Goal: Task Accomplishment & Management: Manage account settings

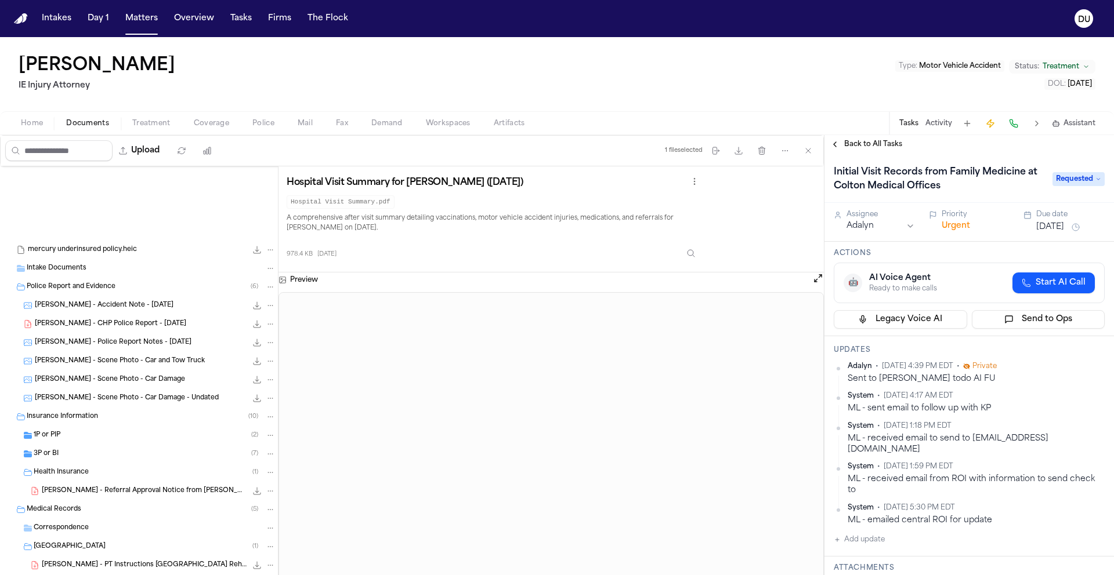
scroll to position [173, 0]
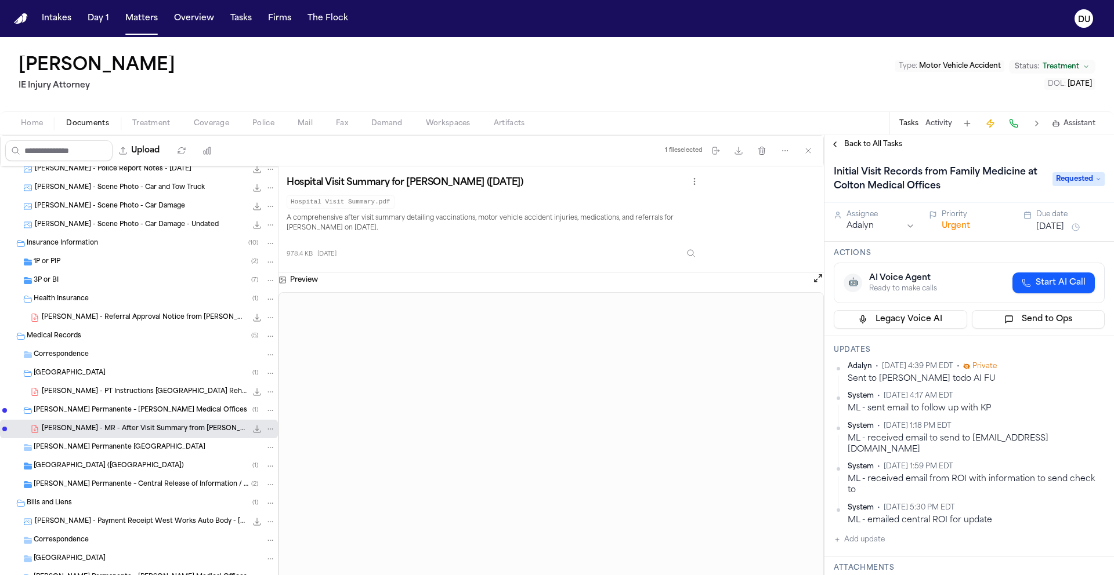
click at [863, 147] on span "Back to All Tasks" at bounding box center [873, 144] width 58 height 9
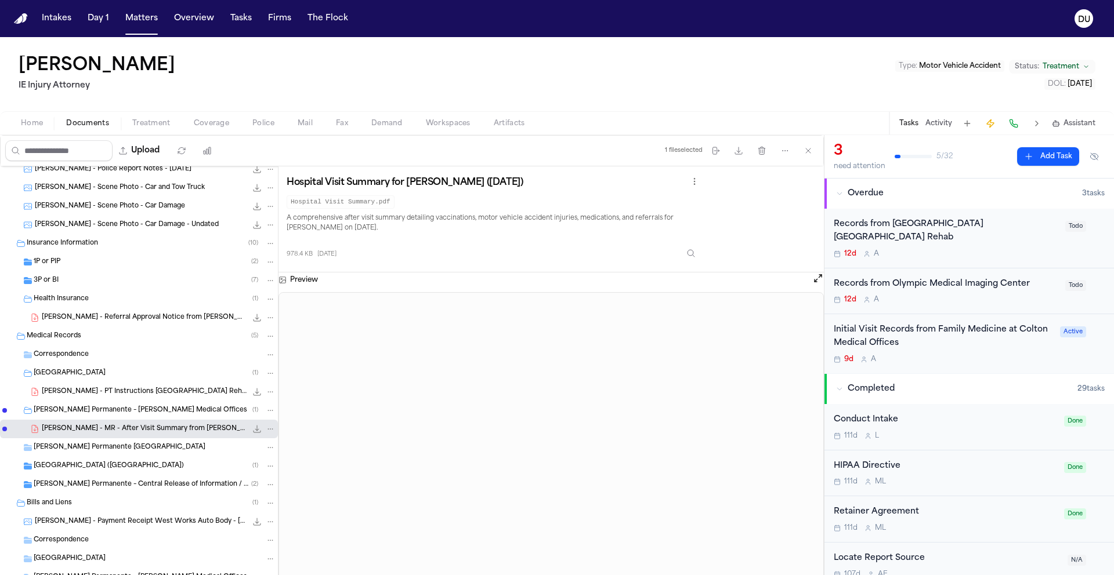
click at [919, 229] on div "Records from [GEOGRAPHIC_DATA] [GEOGRAPHIC_DATA] Rehab" at bounding box center [945, 231] width 224 height 27
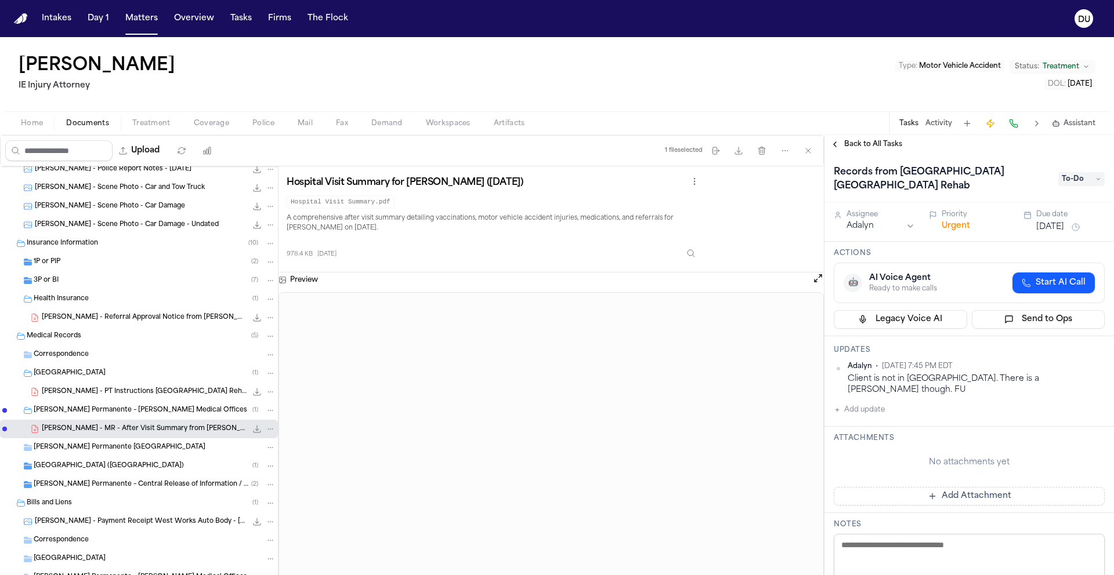
click at [994, 185] on h1 "Records from [GEOGRAPHIC_DATA] [GEOGRAPHIC_DATA] Rehab" at bounding box center [940, 179] width 222 height 32
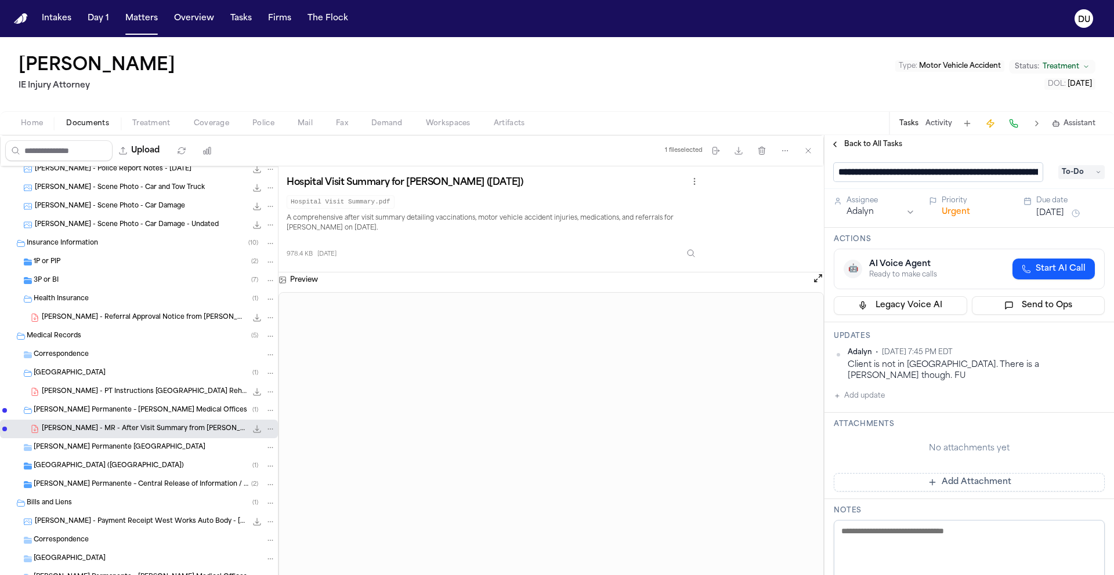
drag, startPoint x: 1038, startPoint y: 172, endPoint x: 903, endPoint y: 175, distance: 135.7
click at [903, 175] on input "**********" at bounding box center [937, 172] width 209 height 19
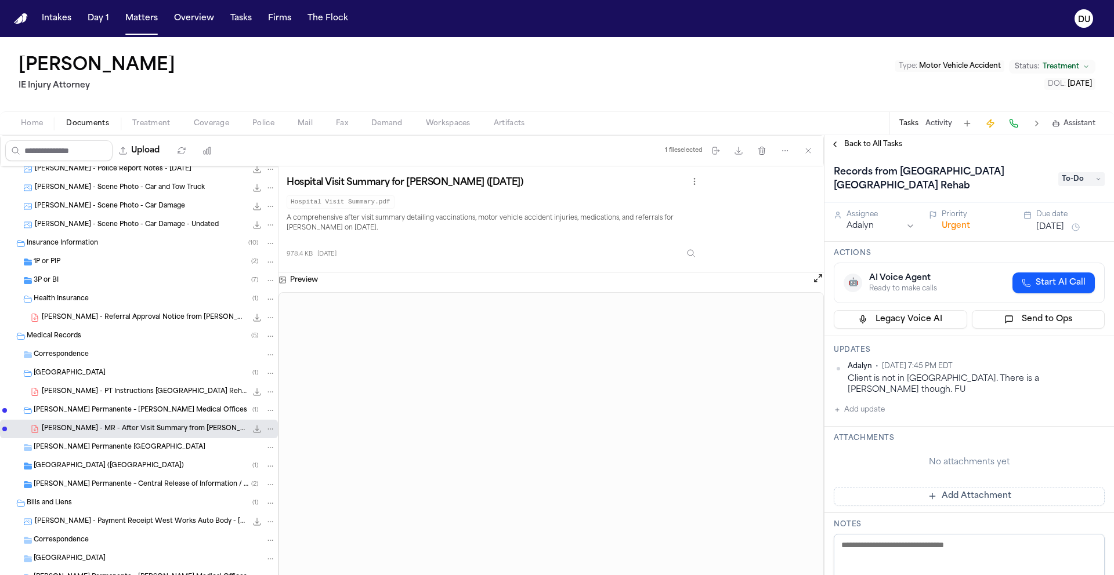
click at [148, 127] on span "Treatment" at bounding box center [151, 123] width 38 height 9
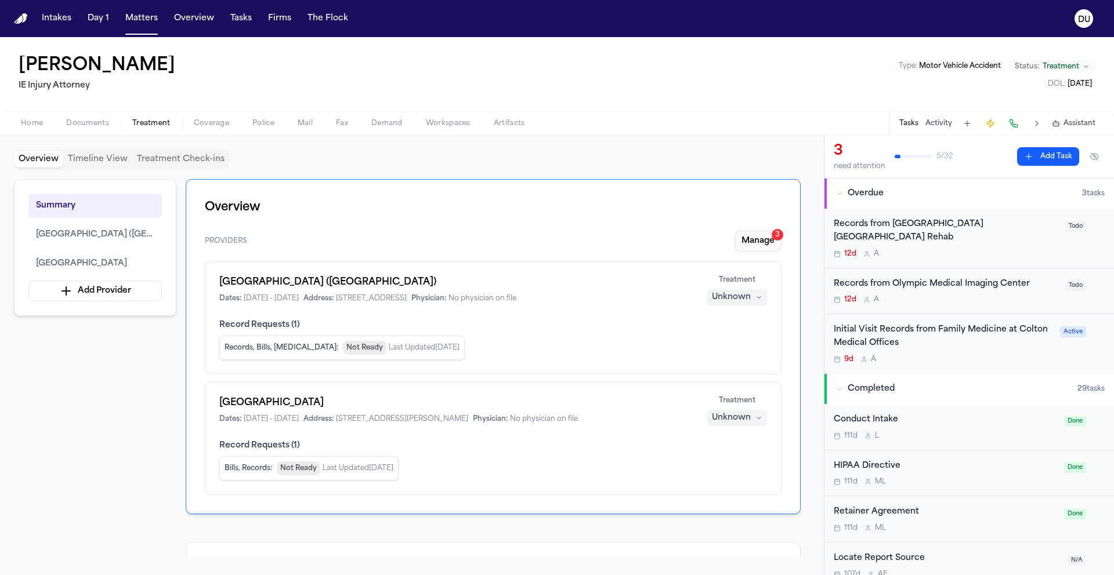
click at [772, 236] on div "3" at bounding box center [777, 235] width 12 height 12
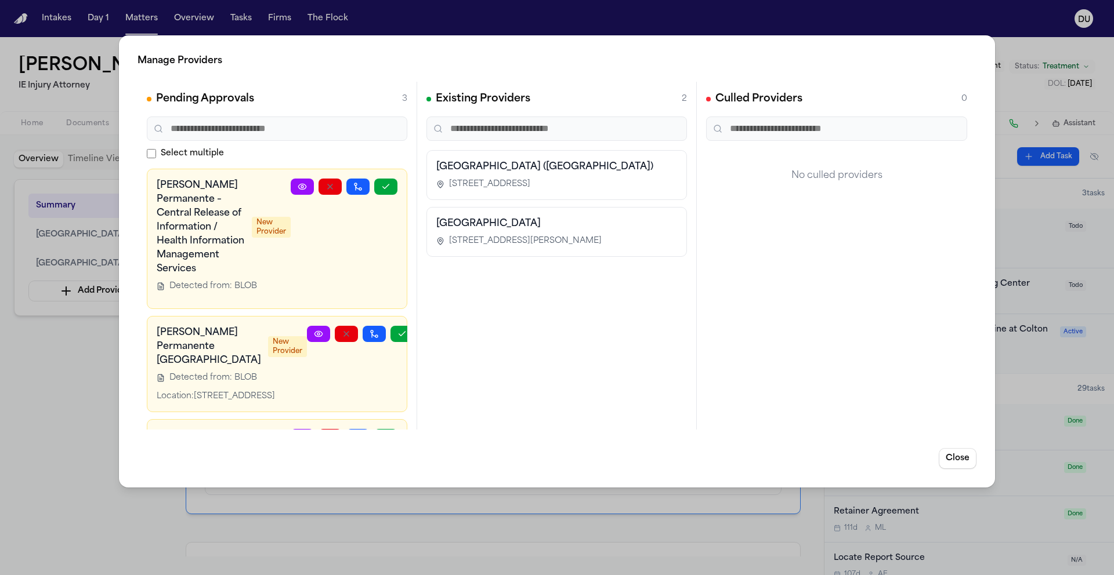
click at [853, 10] on div "Manage Providers Pending Approvals 3 Select multiple [PERSON_NAME] Permanente –…" at bounding box center [557, 287] width 1114 height 575
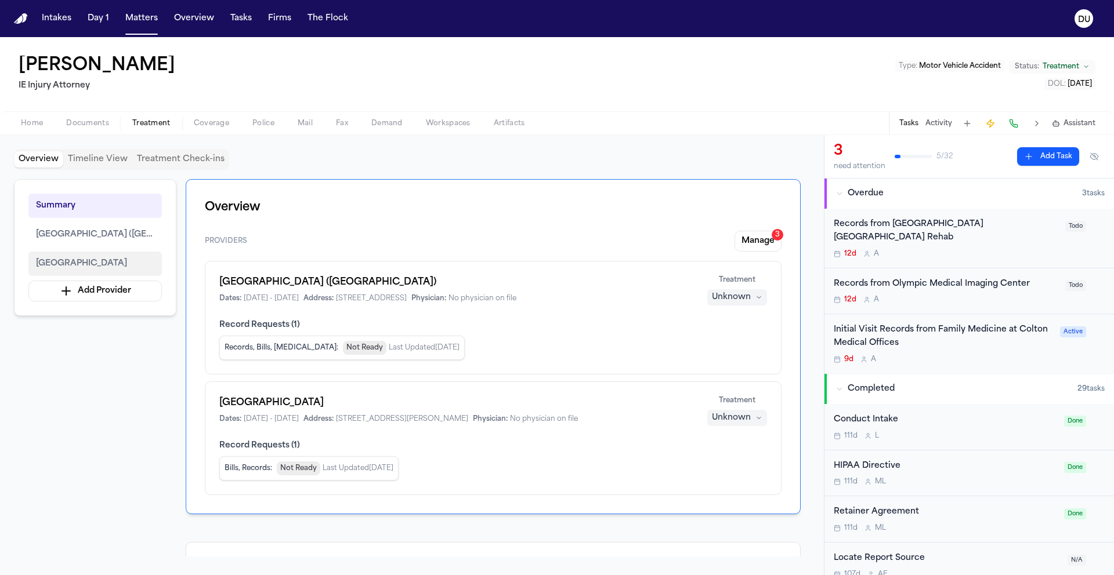
click at [103, 264] on span "[GEOGRAPHIC_DATA]" at bounding box center [81, 264] width 91 height 14
click at [108, 265] on span "[GEOGRAPHIC_DATA]" at bounding box center [81, 264] width 91 height 14
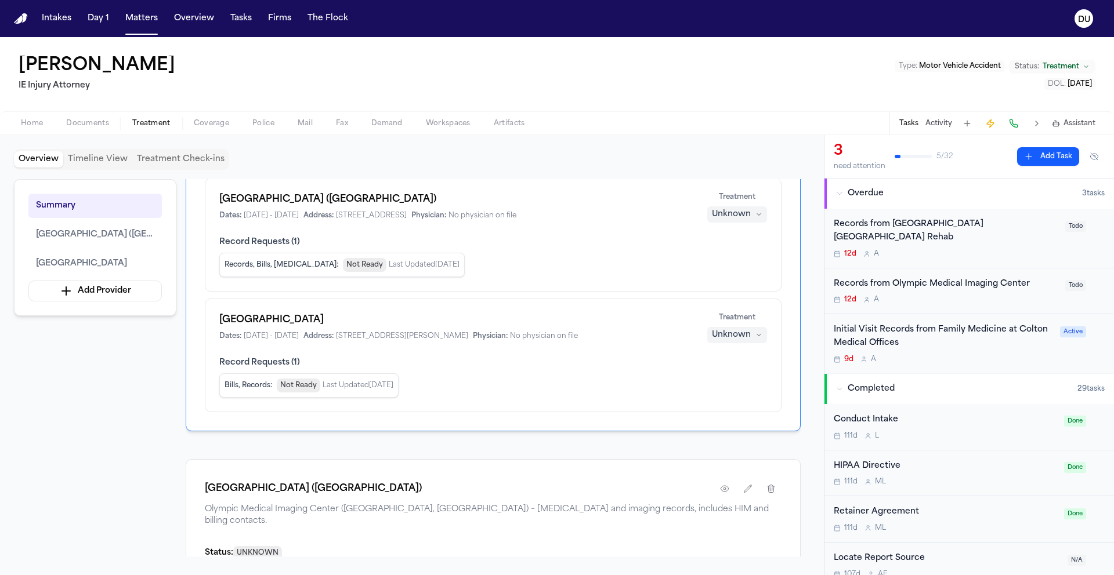
scroll to position [96, 0]
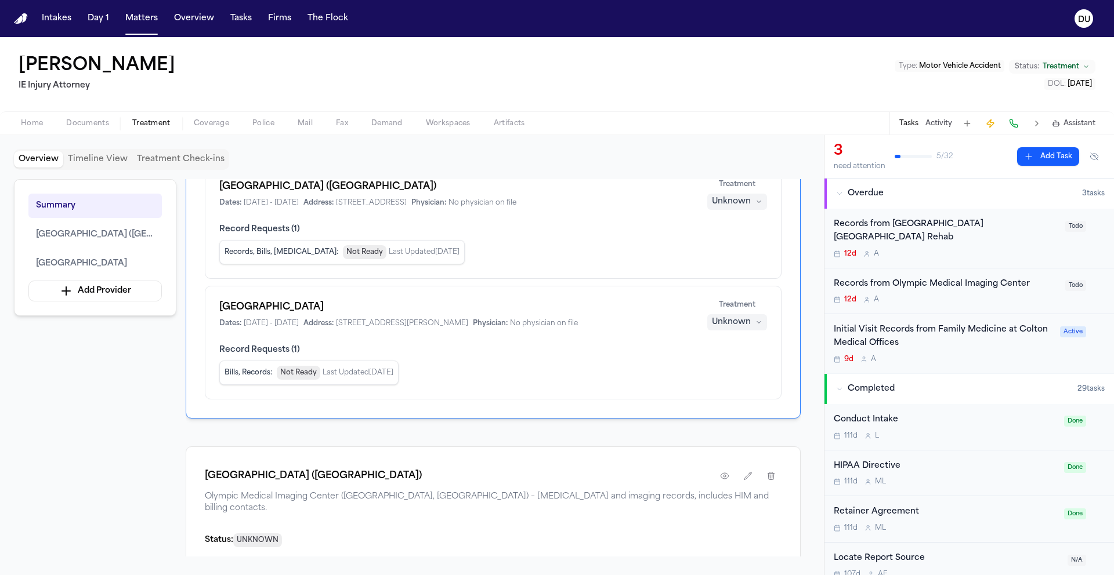
click at [589, 345] on span "Record Requests ( 1 )" at bounding box center [493, 351] width 548 height 12
click at [890, 214] on div "Records from [GEOGRAPHIC_DATA] [GEOGRAPHIC_DATA] Rehab 12d A Todo" at bounding box center [968, 239] width 289 height 60
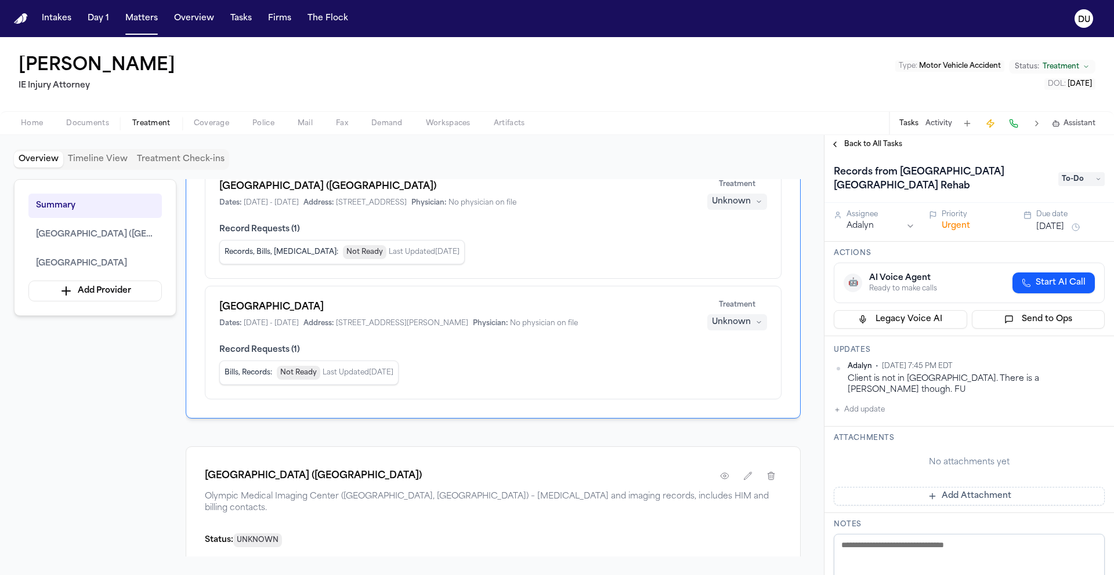
click at [876, 403] on button "Add update" at bounding box center [858, 410] width 51 height 14
click at [913, 408] on textarea "Add your update" at bounding box center [976, 419] width 248 height 23
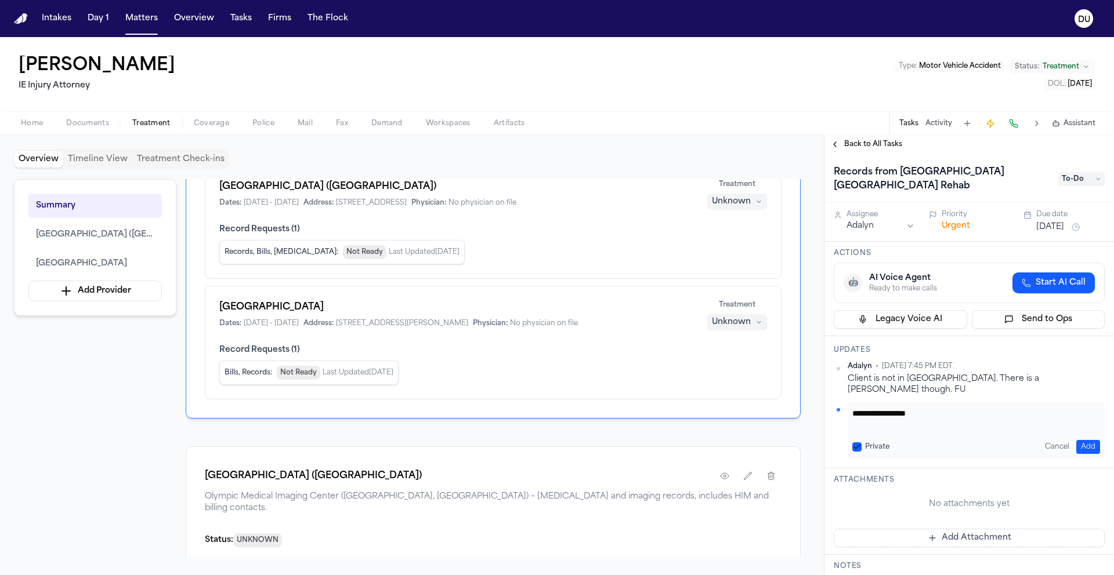
paste textarea "**********"
type textarea "**********"
click at [1079, 440] on button "Add" at bounding box center [1088, 447] width 24 height 14
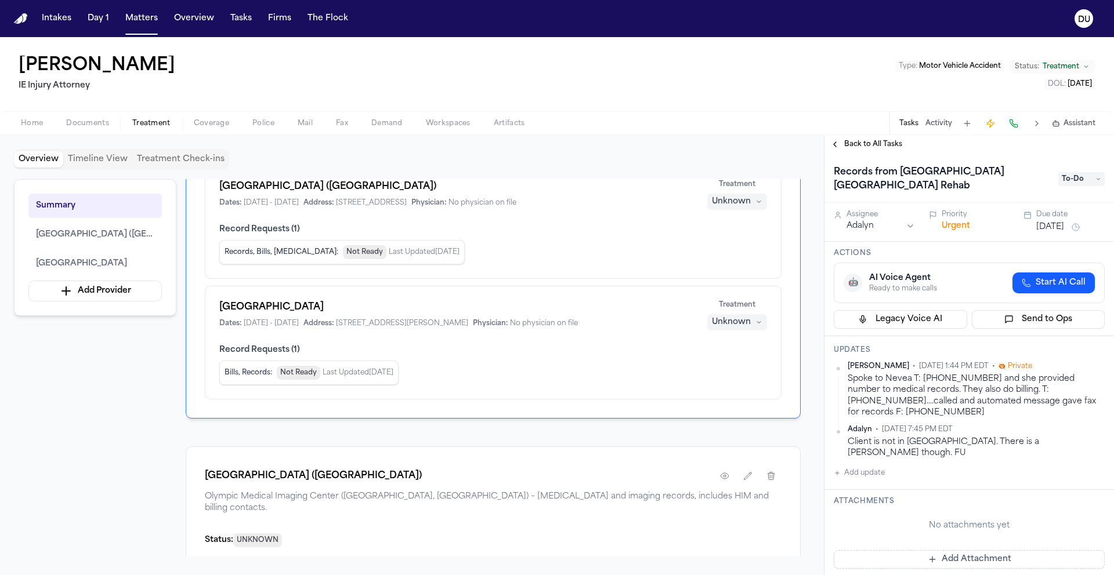
scroll to position [96, 0]
click at [1064, 180] on span "To-Do" at bounding box center [1081, 179] width 46 height 14
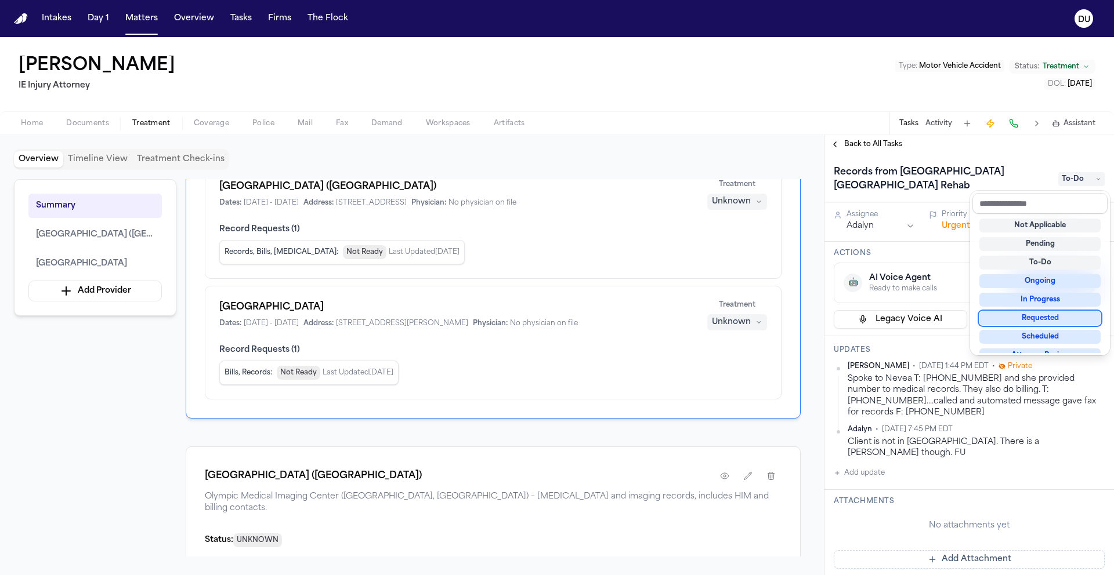
click at [1054, 320] on div "Requested" at bounding box center [1039, 318] width 121 height 14
click at [1010, 159] on div "Records from [GEOGRAPHIC_DATA] [GEOGRAPHIC_DATA] Rehab Requested" at bounding box center [968, 178] width 289 height 49
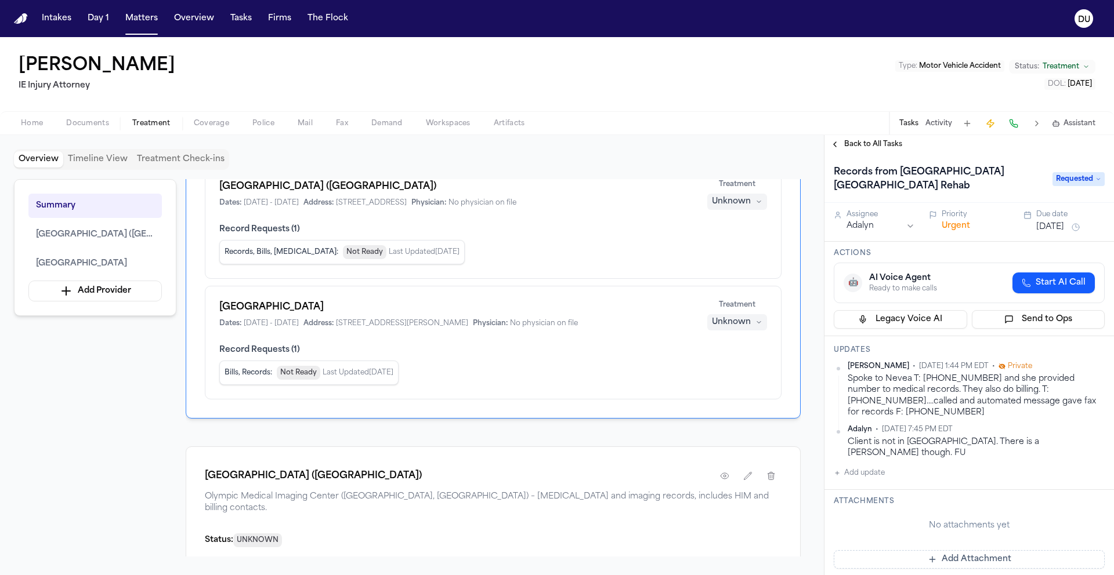
click at [1064, 227] on button "[DATE]" at bounding box center [1050, 228] width 28 height 12
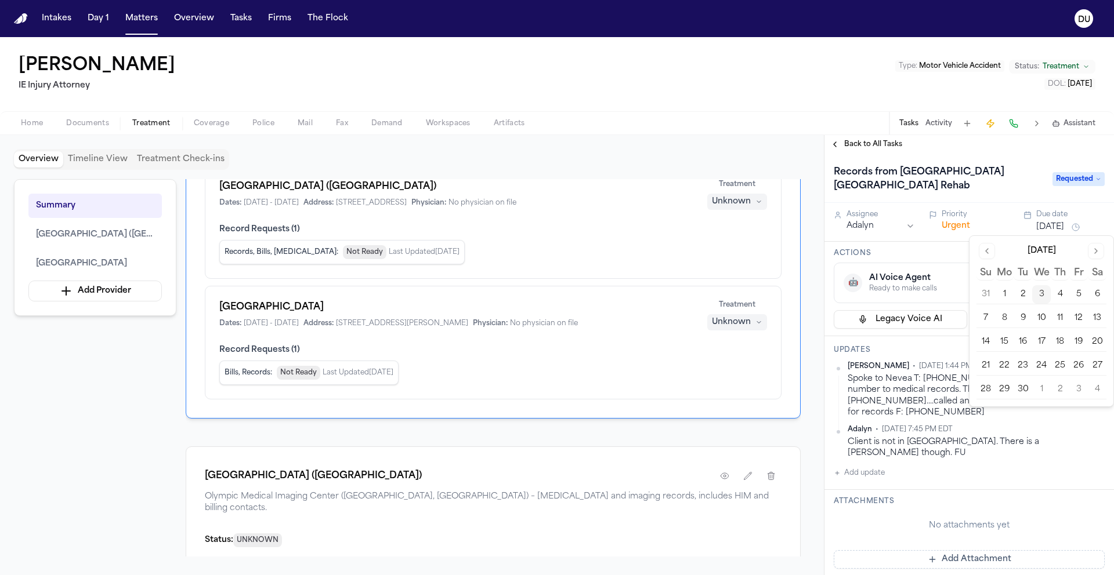
click at [1083, 297] on button "5" at bounding box center [1078, 294] width 19 height 19
click at [1016, 148] on div "Back to All Tasks" at bounding box center [968, 144] width 289 height 19
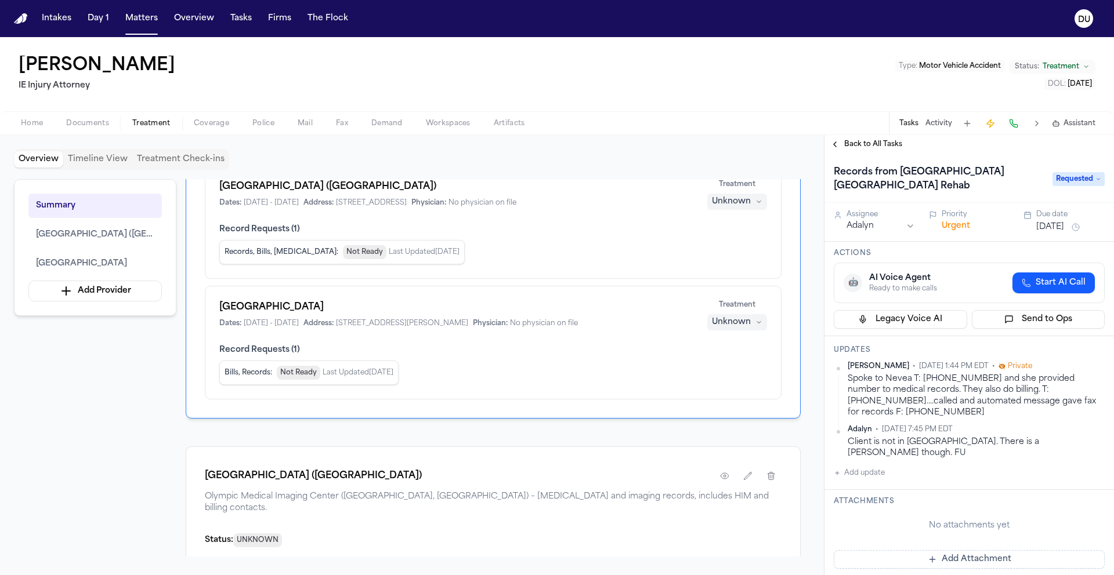
click at [954, 550] on button "Add Attachment" at bounding box center [968, 559] width 271 height 19
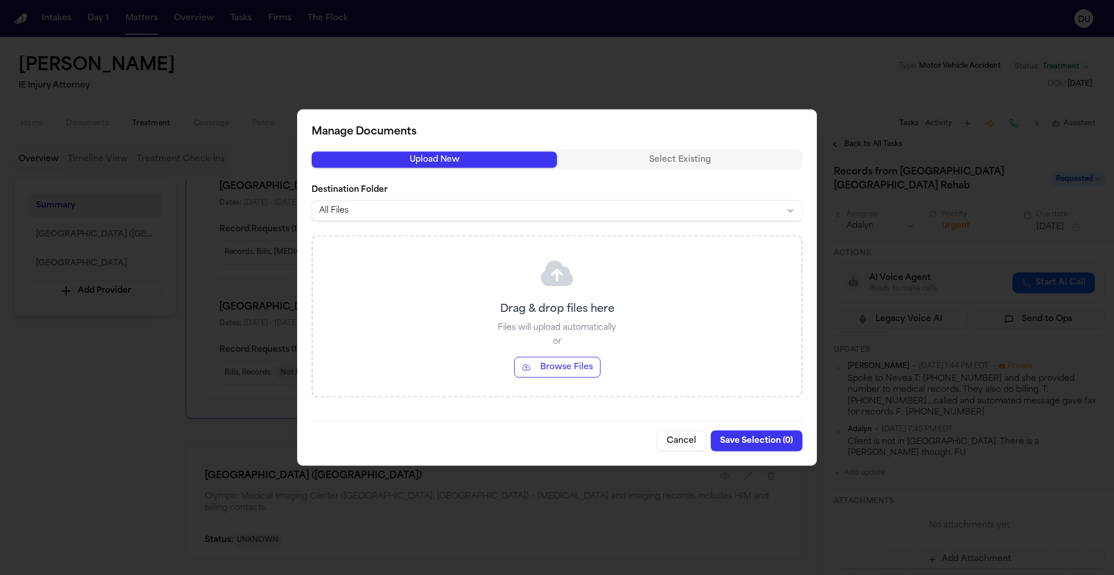
click at [683, 433] on button "Cancel" at bounding box center [681, 441] width 49 height 21
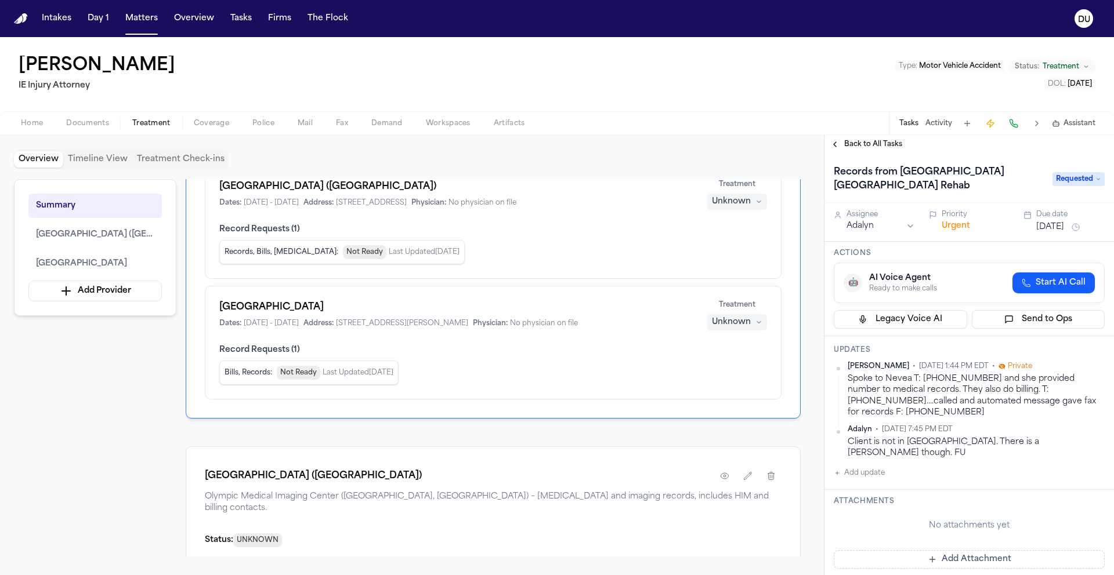
click at [887, 143] on span "Back to All Tasks" at bounding box center [873, 144] width 58 height 9
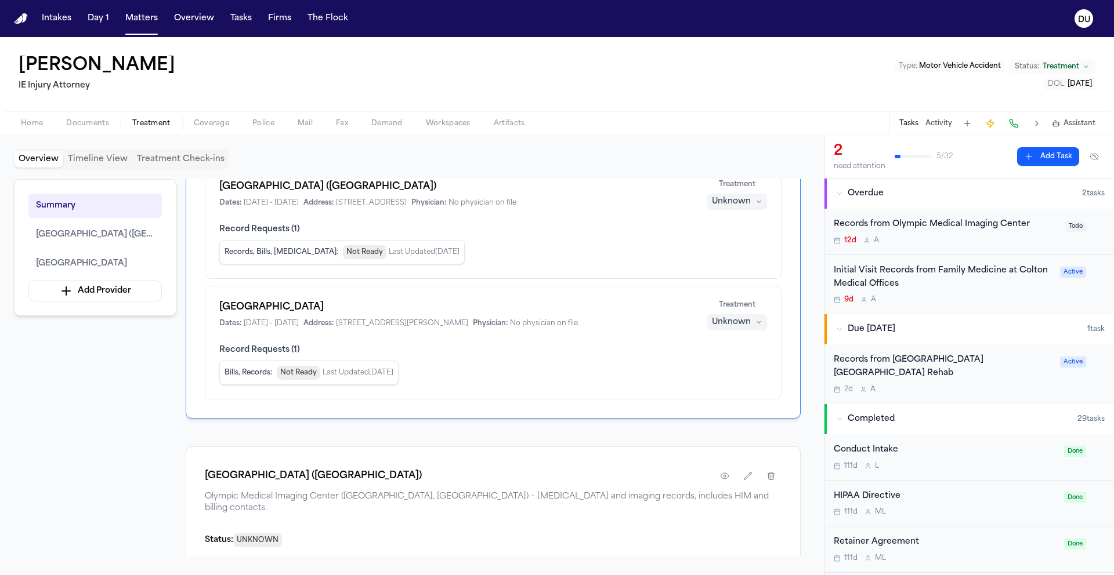
click at [940, 226] on div "Records from Olympic Medical Imaging Center" at bounding box center [945, 224] width 224 height 13
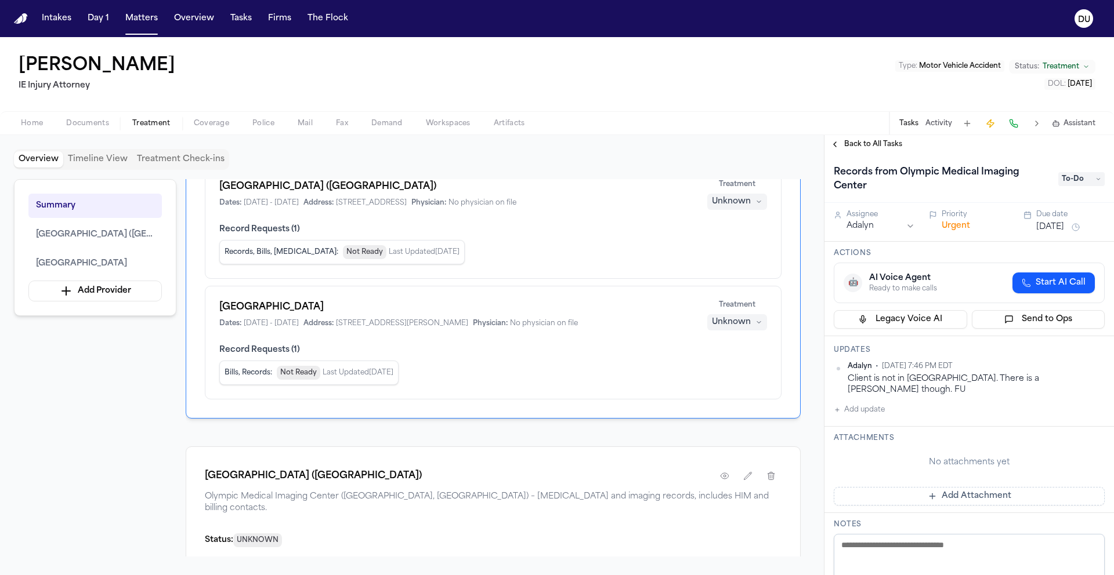
click at [987, 176] on h1 "Records from Olympic Medical Imaging Center" at bounding box center [940, 179] width 222 height 32
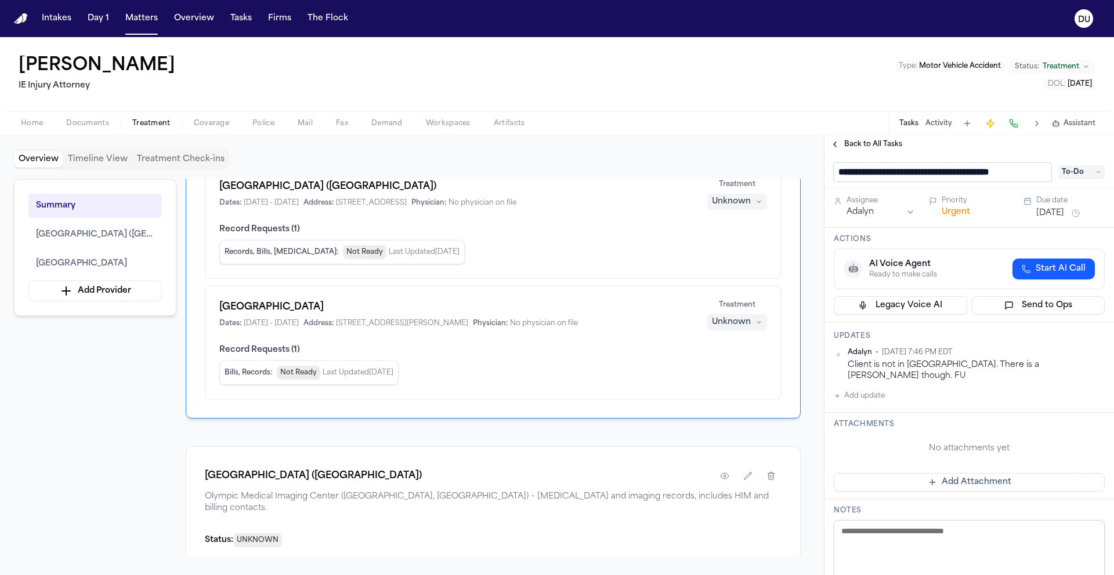
scroll to position [0, 21]
drag, startPoint x: 1035, startPoint y: 173, endPoint x: 914, endPoint y: 175, distance: 120.7
click at [914, 175] on input "**********" at bounding box center [937, 172] width 209 height 19
drag, startPoint x: 886, startPoint y: 173, endPoint x: 1045, endPoint y: 176, distance: 159.0
click at [1045, 176] on div "**********" at bounding box center [968, 172] width 271 height 19
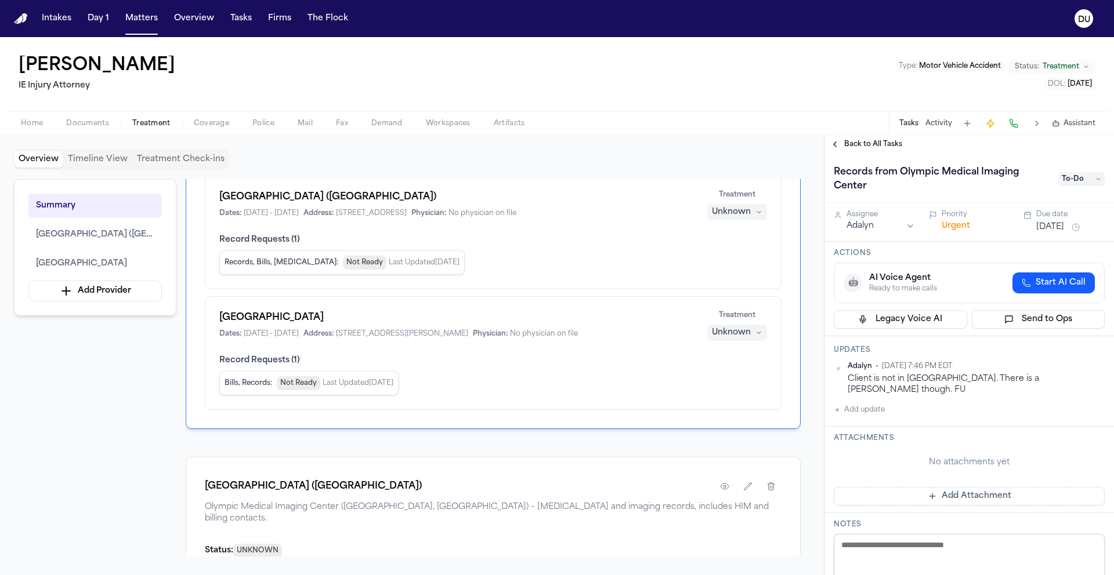
scroll to position [79, 0]
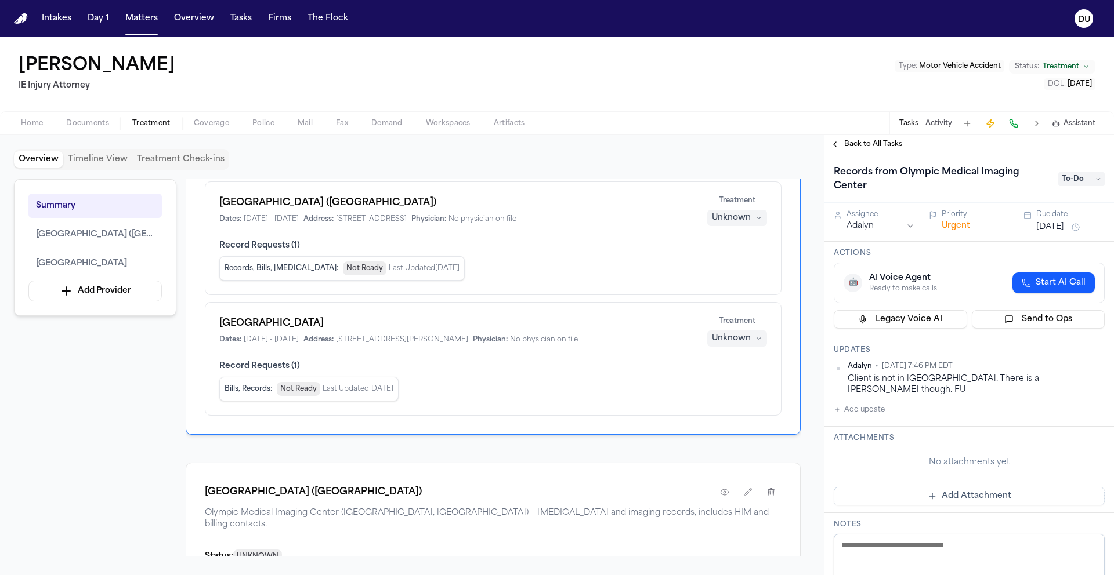
click at [878, 146] on span "Back to All Tasks" at bounding box center [873, 144] width 58 height 9
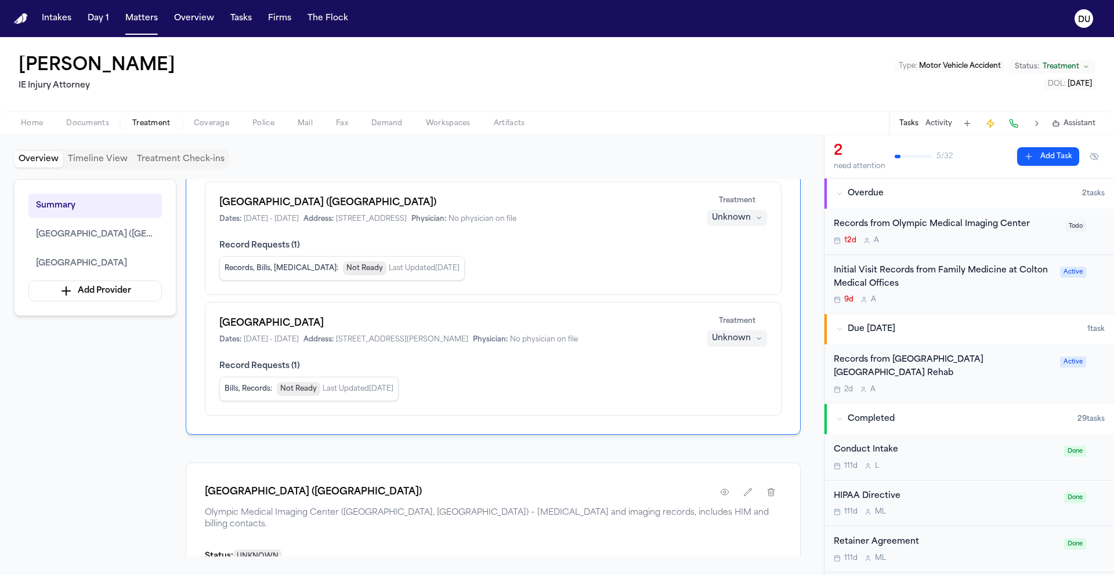
click at [915, 358] on div "Records from [GEOGRAPHIC_DATA] [GEOGRAPHIC_DATA] Rehab" at bounding box center [942, 367] width 219 height 27
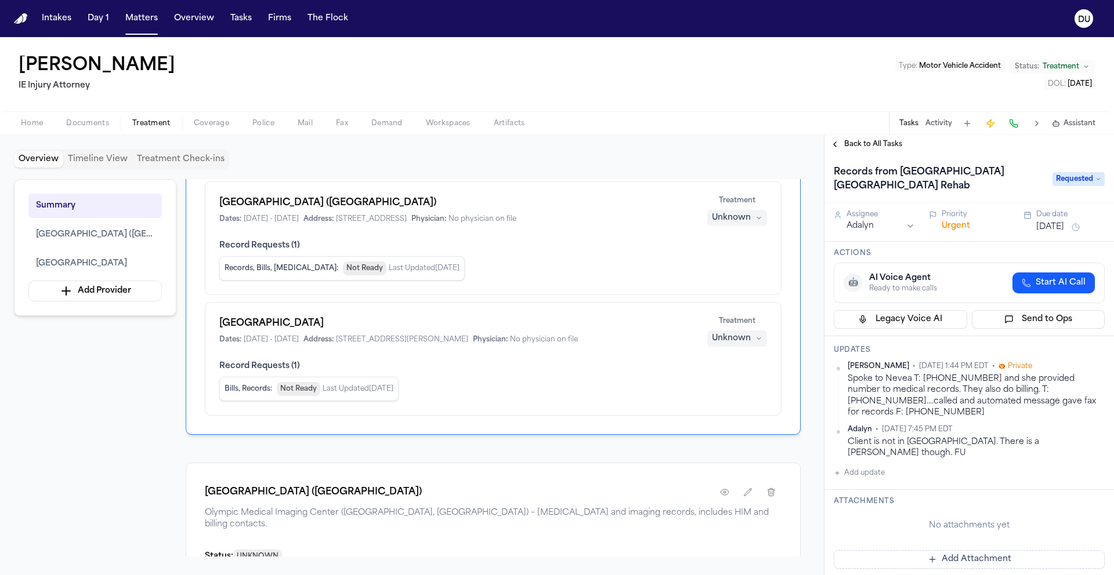
click at [912, 550] on button "Add Attachment" at bounding box center [968, 559] width 271 height 19
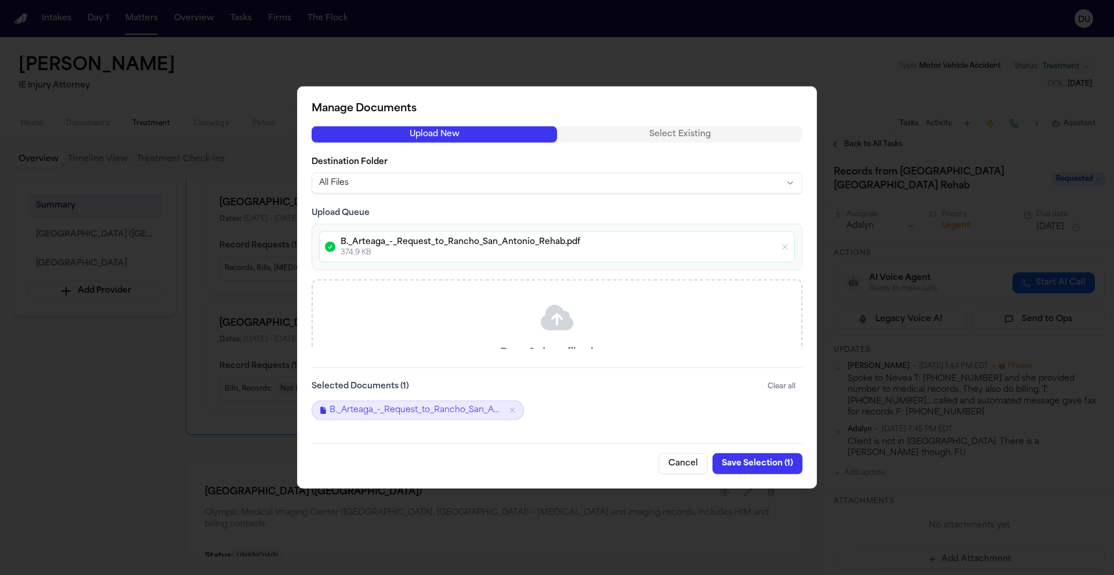
click at [758, 463] on button "Save Selection ( 1 )" at bounding box center [757, 464] width 90 height 21
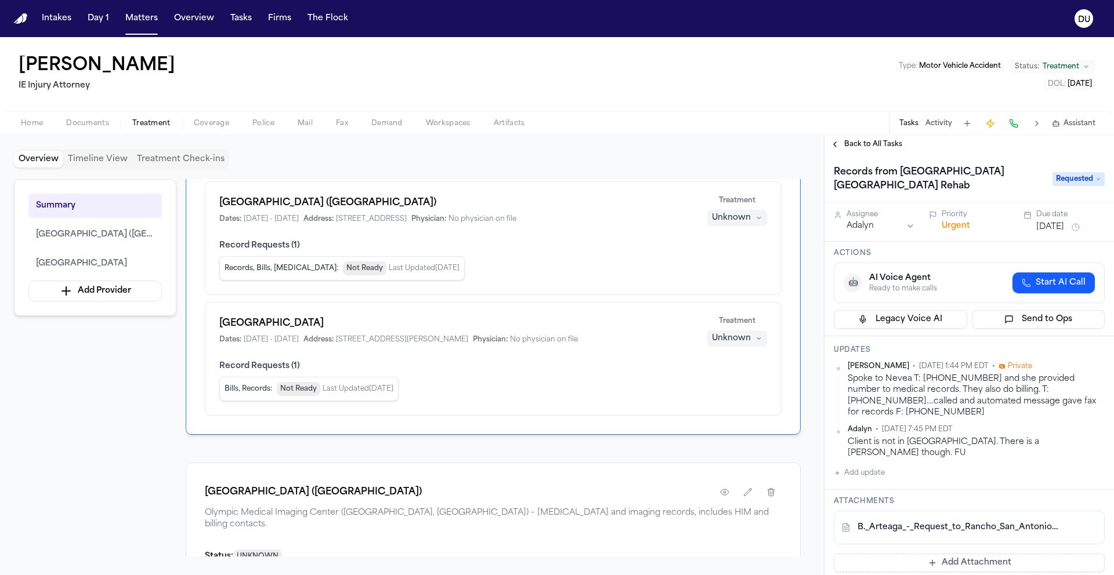
click at [886, 146] on span "Back to All Tasks" at bounding box center [873, 144] width 58 height 9
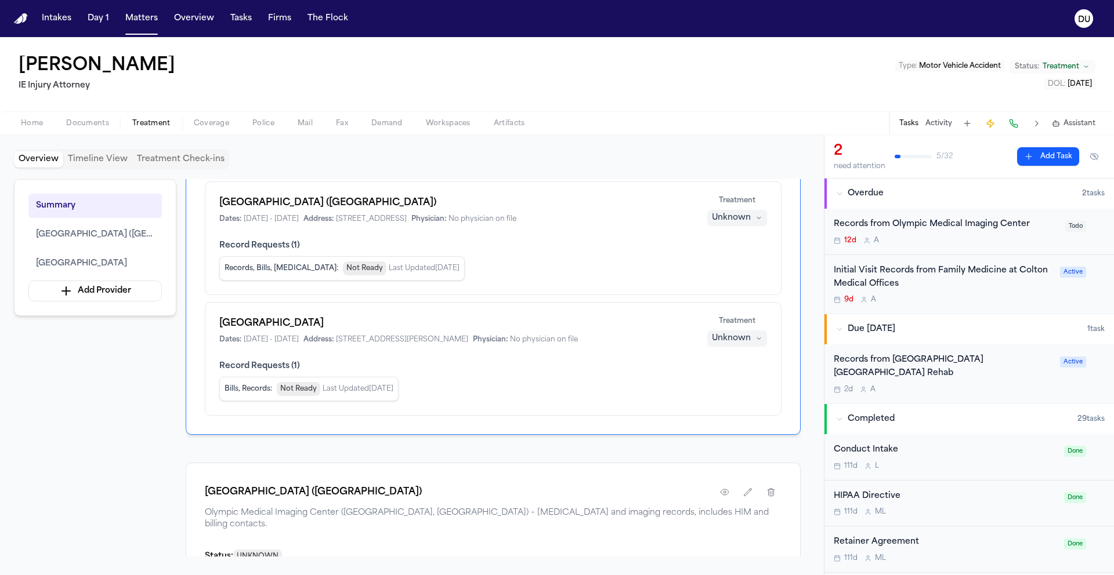
click at [908, 231] on div "Records from Olympic Medical Imaging Center" at bounding box center [945, 224] width 224 height 13
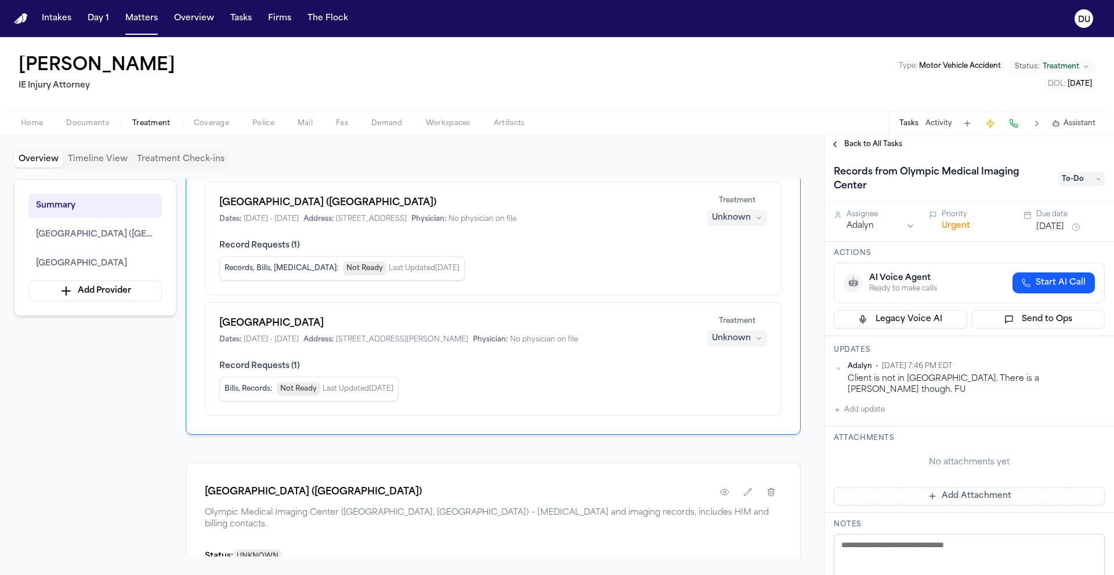
click at [872, 403] on button "Add update" at bounding box center [858, 410] width 51 height 14
click at [896, 408] on textarea "Add your update" at bounding box center [976, 419] width 248 height 23
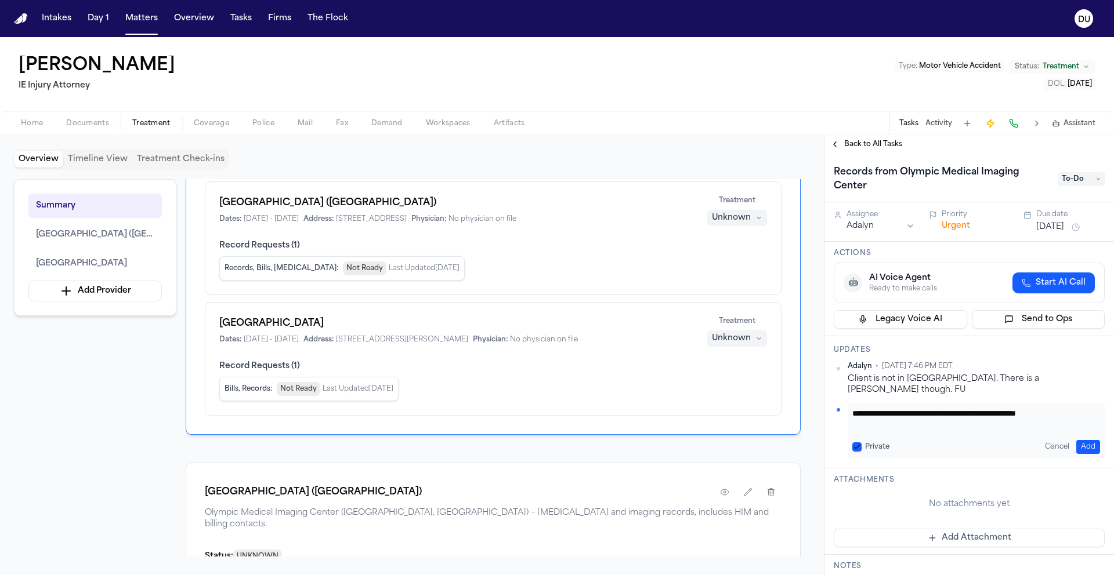
scroll to position [1, 0]
type textarea "**********"
click at [1082, 440] on button "Add" at bounding box center [1088, 447] width 24 height 14
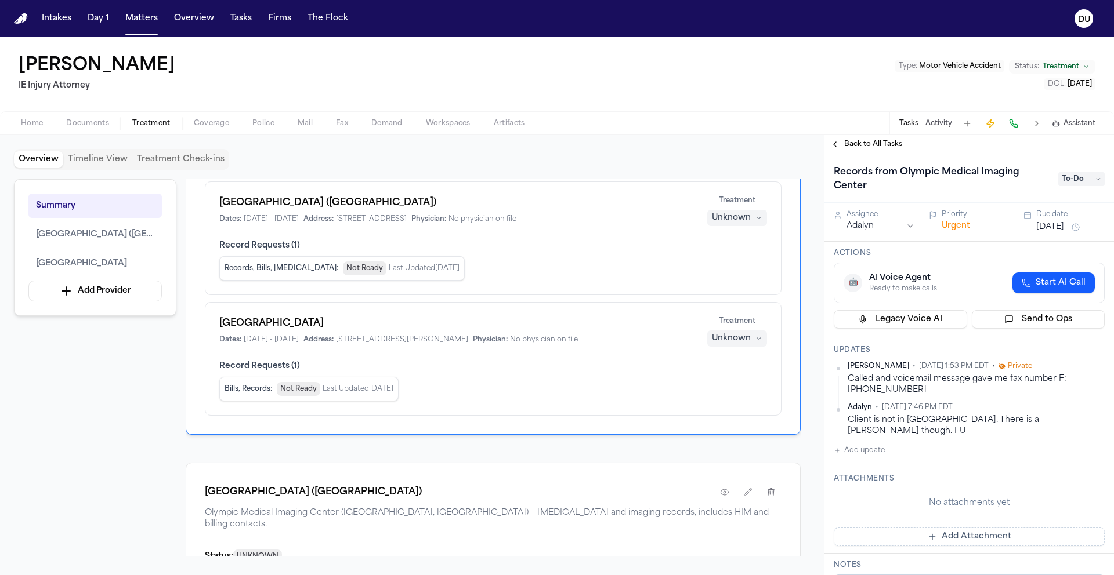
scroll to position [79, 0]
click at [1079, 176] on span "To-Do" at bounding box center [1081, 179] width 46 height 14
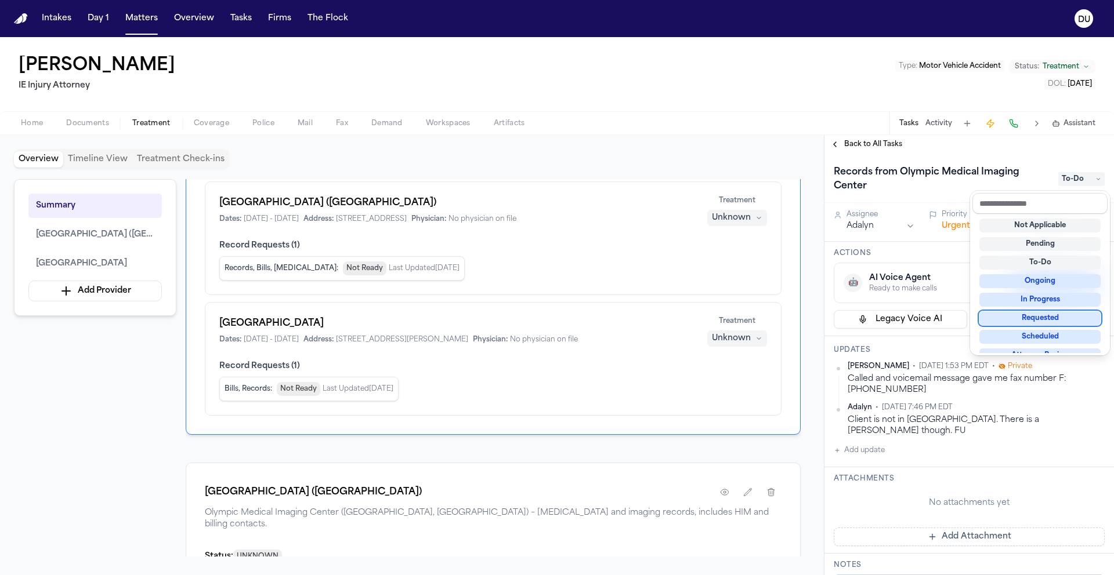
click at [1035, 318] on div "Requested" at bounding box center [1039, 318] width 121 height 14
click at [1028, 146] on div "Back to All Tasks Records from Olympic Medical Imaging Center Requested Assigne…" at bounding box center [968, 355] width 289 height 440
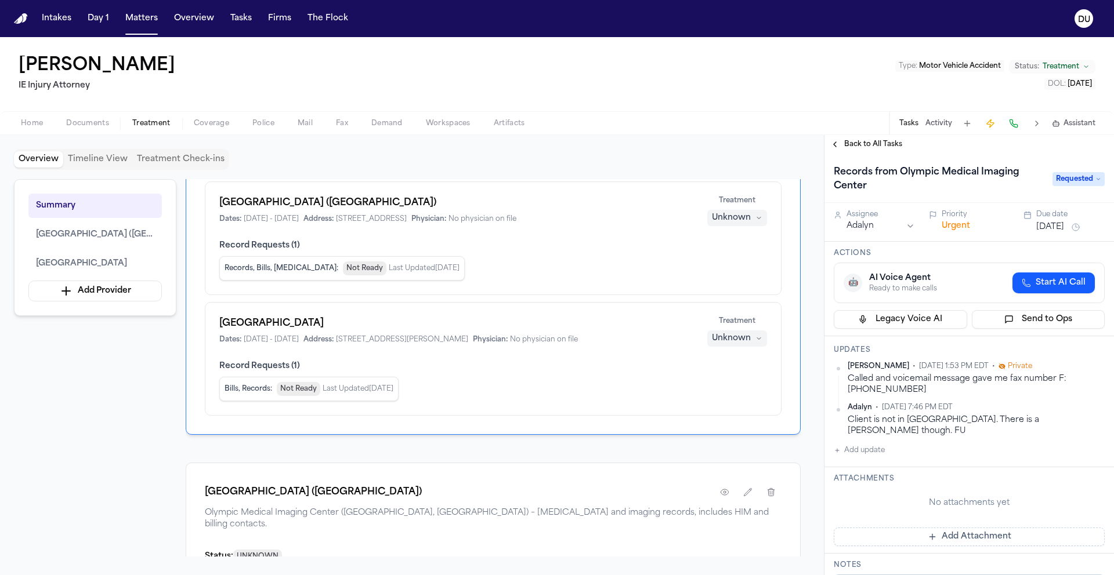
click at [1064, 229] on button "[DATE]" at bounding box center [1050, 228] width 28 height 12
click at [1078, 295] on button "5" at bounding box center [1078, 294] width 19 height 19
click at [1012, 150] on div "Back to All Tasks" at bounding box center [968, 144] width 289 height 19
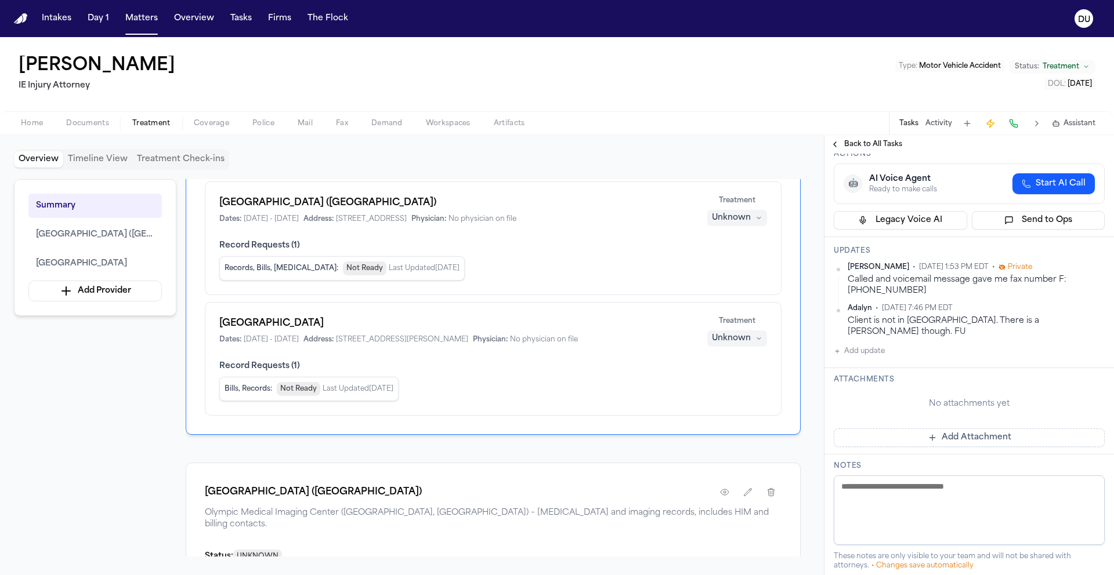
scroll to position [102, 0]
click at [974, 426] on button "Add Attachment" at bounding box center [968, 435] width 271 height 19
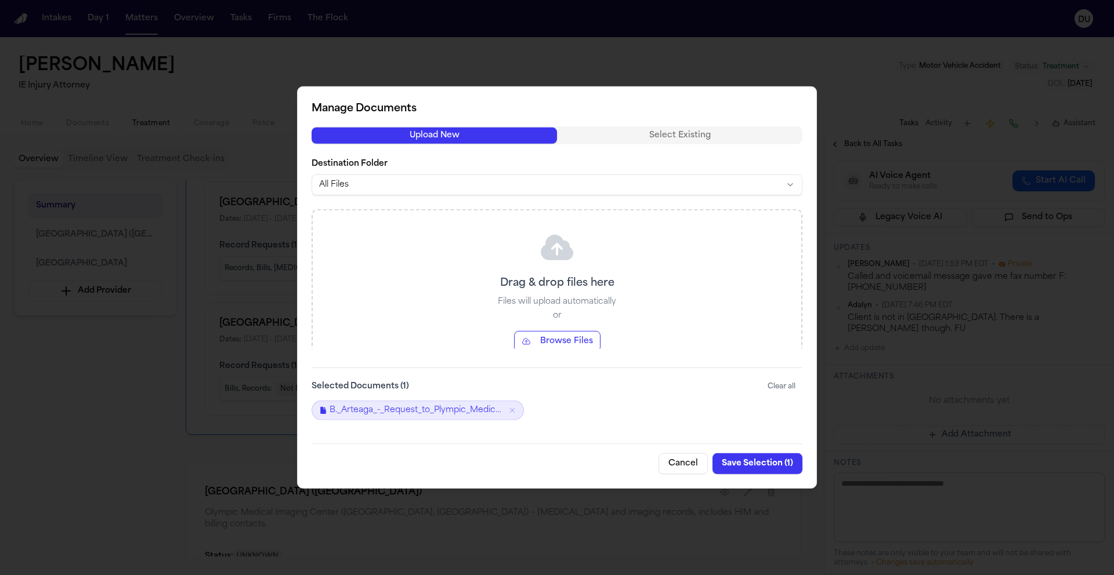
click at [769, 467] on button "Save Selection ( 1 )" at bounding box center [757, 464] width 90 height 21
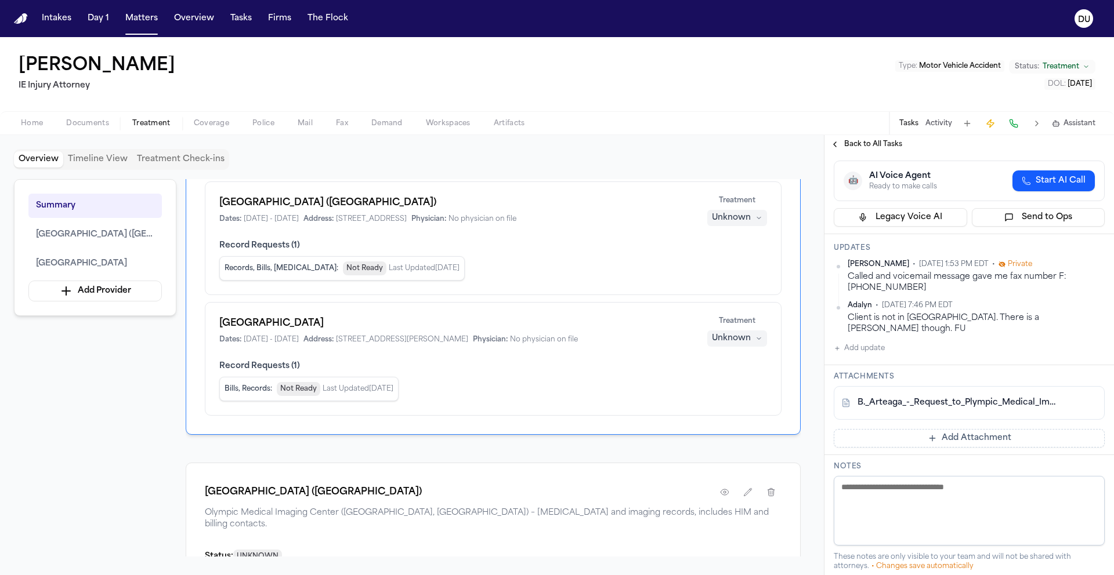
scroll to position [0, 0]
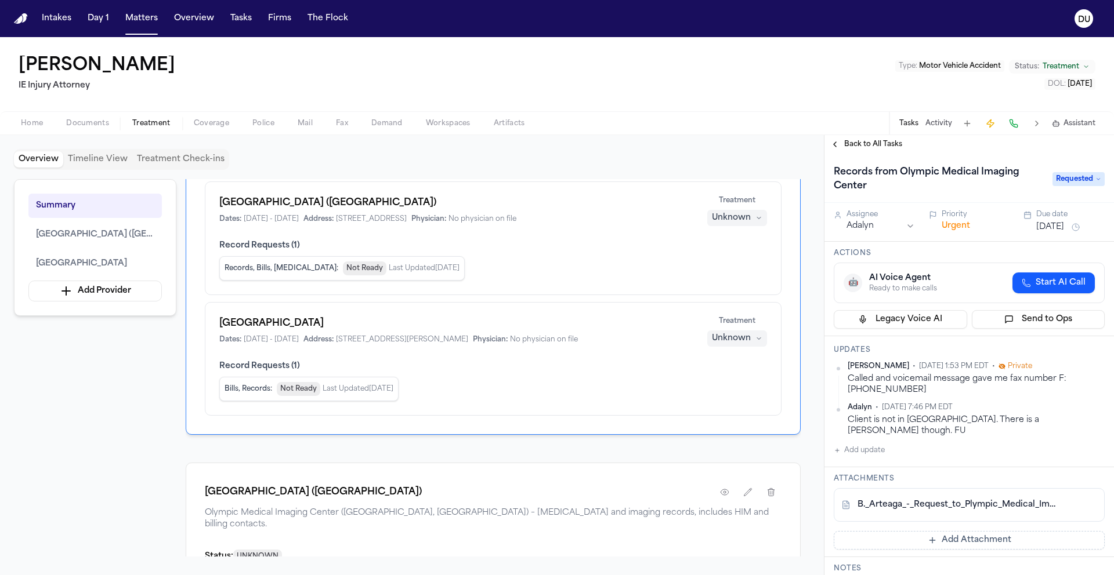
click at [857, 146] on span "Back to All Tasks" at bounding box center [873, 144] width 58 height 9
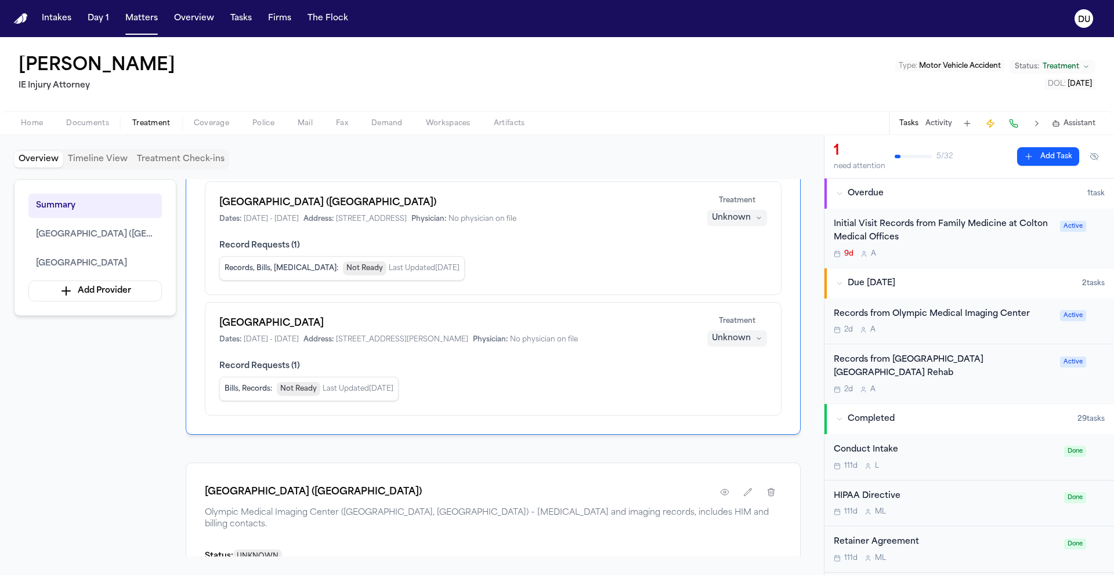
click at [937, 230] on div "Initial Visit Records from Family Medicine at Colton Medical Offices" at bounding box center [942, 231] width 219 height 27
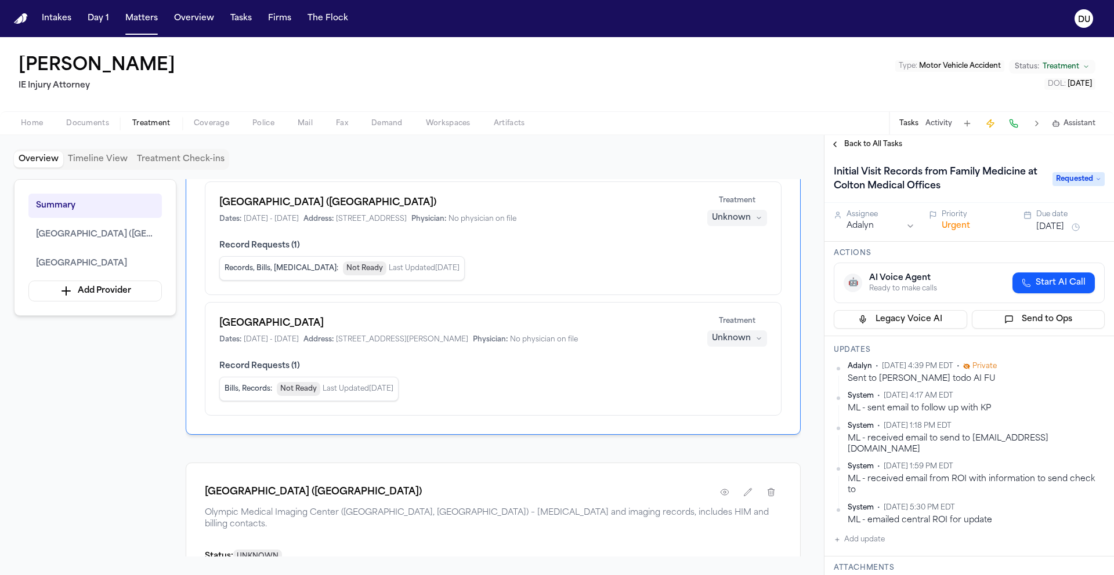
click at [955, 180] on h1 "Initial Visit Records from Family Medicine at Colton Medical Offices" at bounding box center [937, 179] width 216 height 32
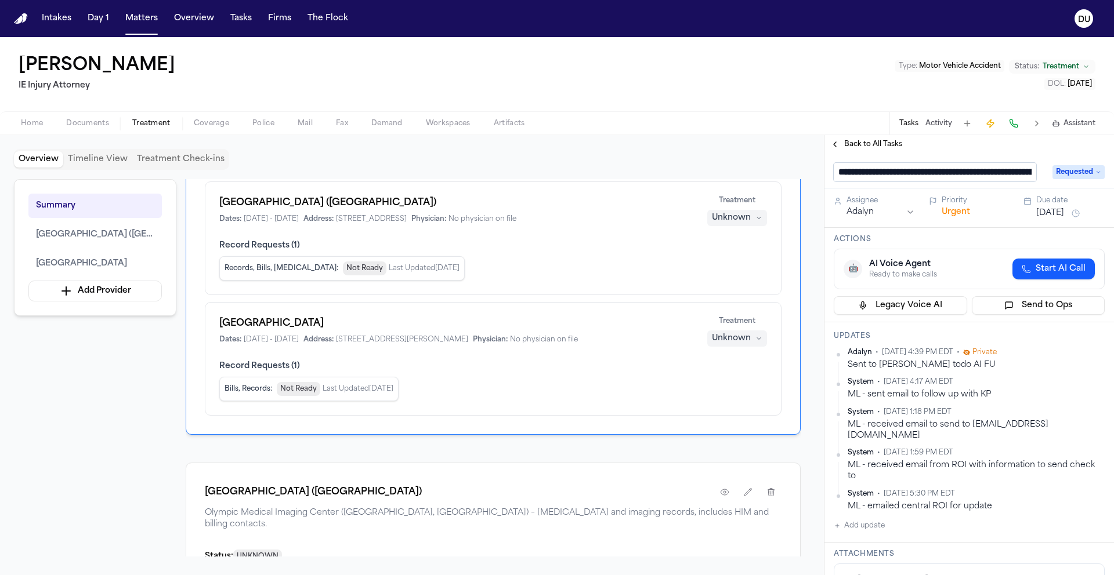
drag, startPoint x: 1032, startPoint y: 175, endPoint x: 955, endPoint y: 175, distance: 77.7
click at [955, 175] on input "**********" at bounding box center [934, 172] width 202 height 19
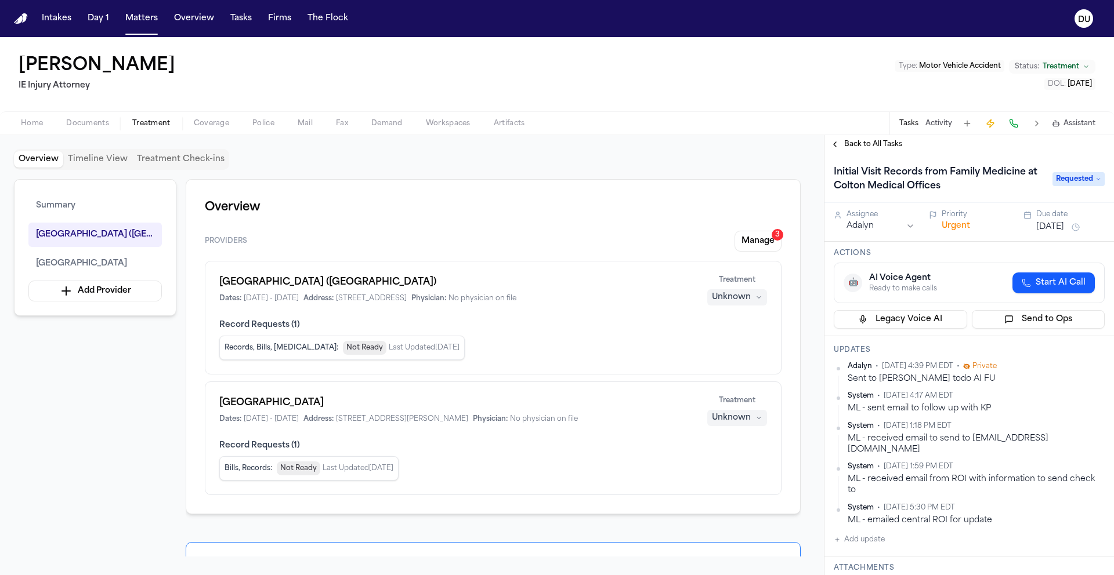
click at [984, 180] on h1 "Initial Visit Records from Family Medicine at Colton Medical Offices" at bounding box center [937, 179] width 216 height 32
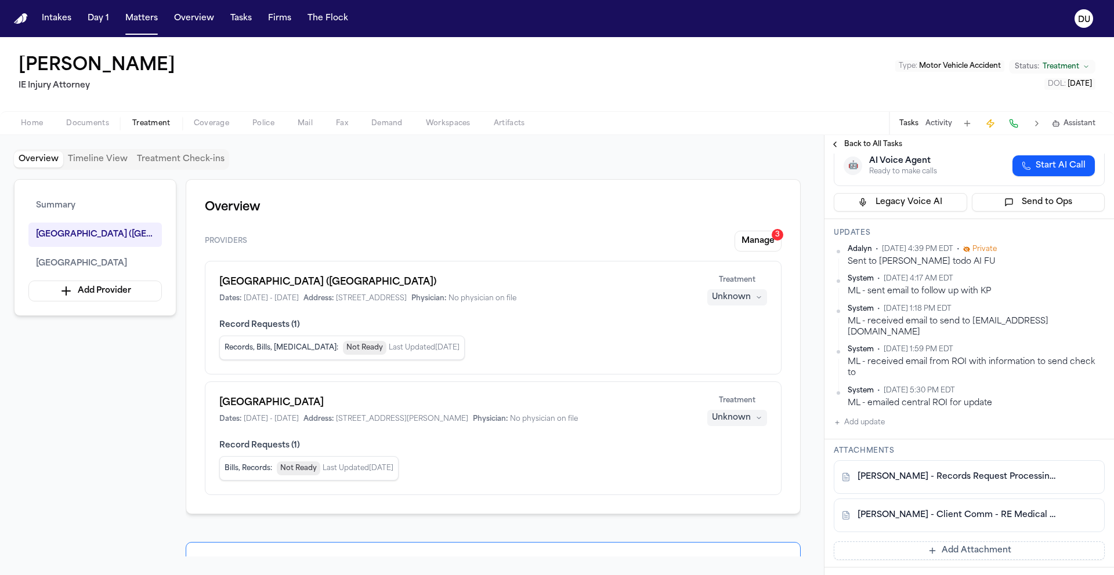
scroll to position [379, 0]
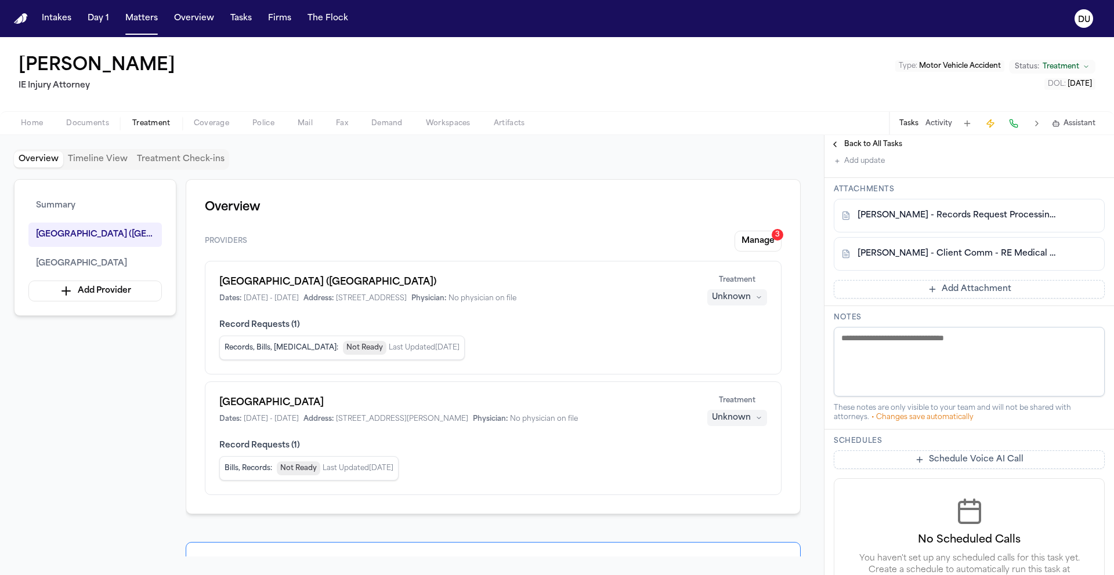
click at [966, 210] on link "[PERSON_NAME] - Records Request Processing Notice - [DATE]" at bounding box center [957, 216] width 200 height 12
click at [933, 248] on link "[PERSON_NAME] - Client Comm - RE Medical Records Request - [DATE]" at bounding box center [957, 254] width 200 height 12
click at [29, 123] on span "Home" at bounding box center [32, 123] width 22 height 9
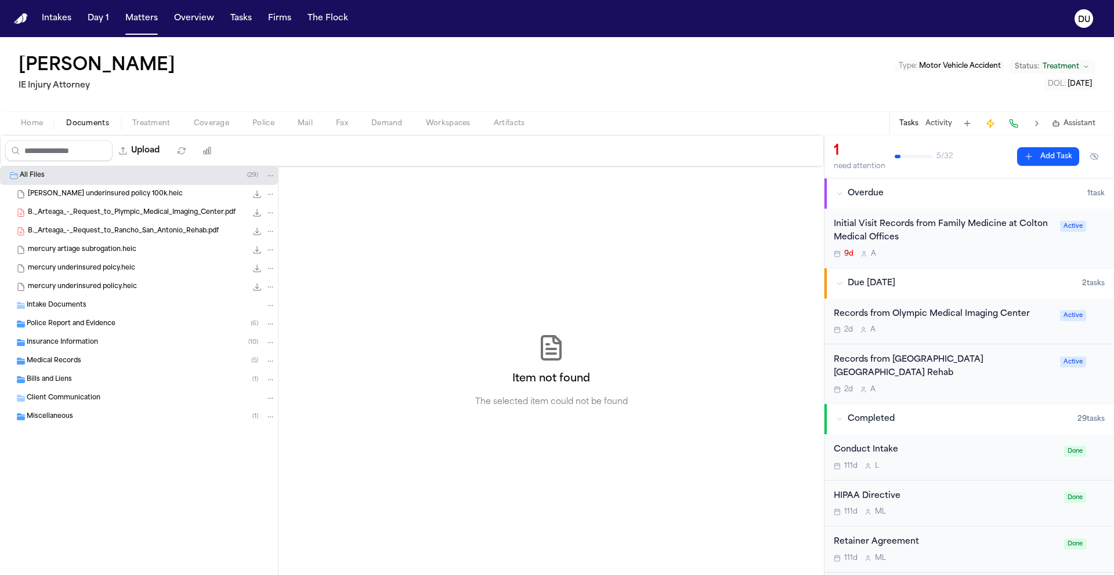
click at [99, 123] on span "Documents" at bounding box center [87, 123] width 43 height 9
click at [96, 304] on div "Intake Documents" at bounding box center [151, 305] width 249 height 10
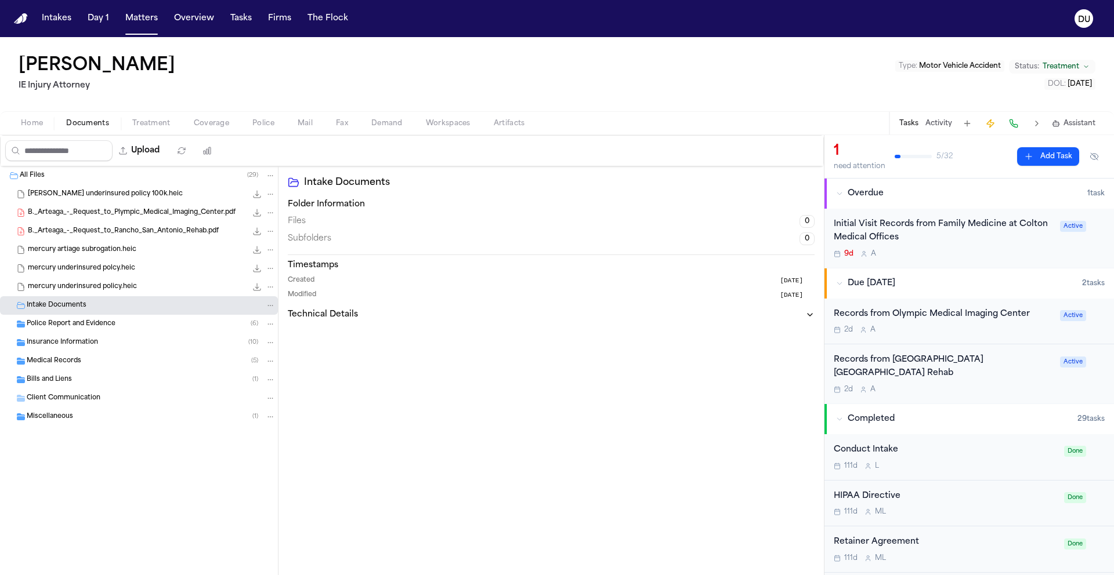
click at [100, 331] on div "Police Report and Evidence ( 6 )" at bounding box center [139, 324] width 278 height 19
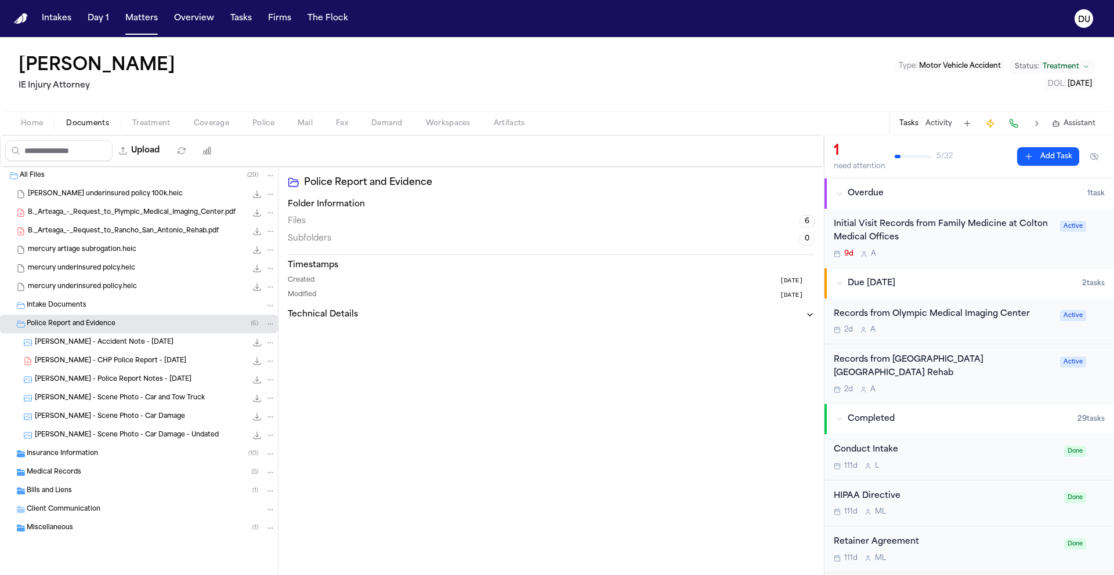
click at [939, 231] on div "Initial Visit Records from Family Medicine at Colton Medical Offices" at bounding box center [942, 231] width 219 height 27
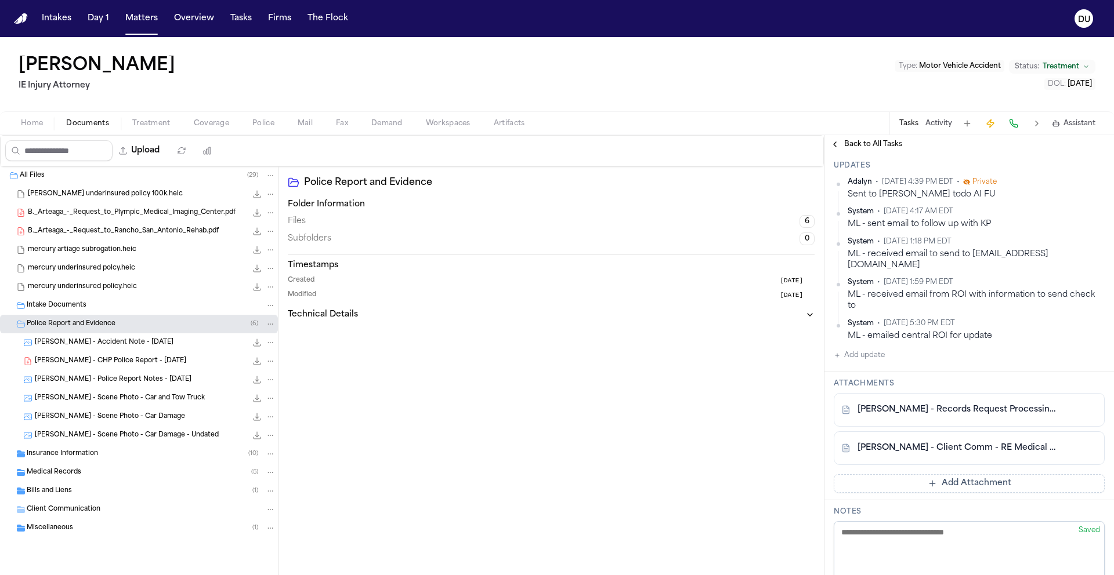
scroll to position [185, 0]
click at [961, 442] on link "[PERSON_NAME] - Client Comm - RE Medical Records Request - [DATE]" at bounding box center [957, 448] width 200 height 12
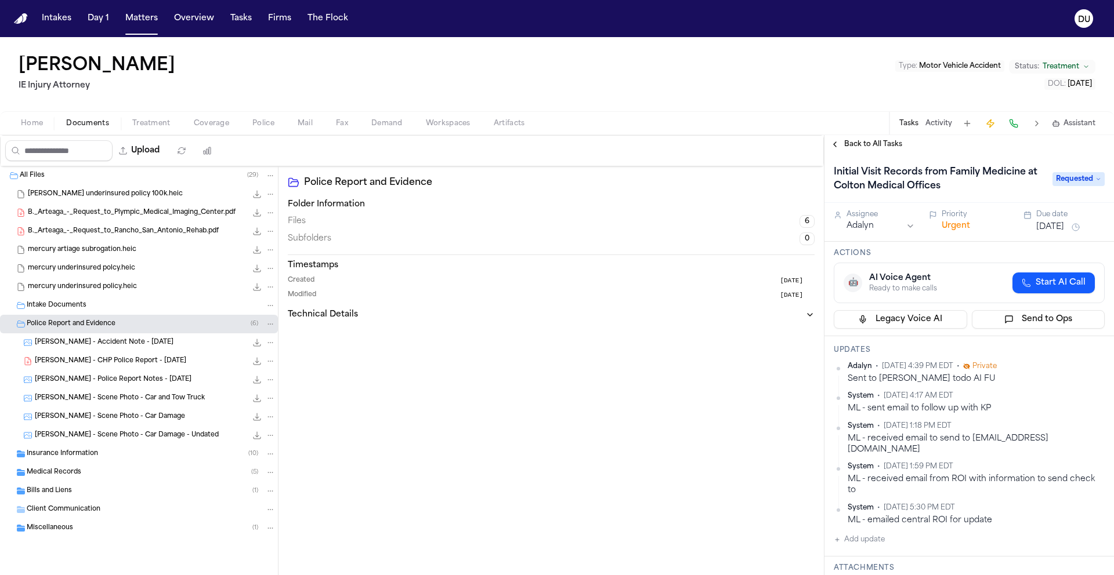
scroll to position [256, 0]
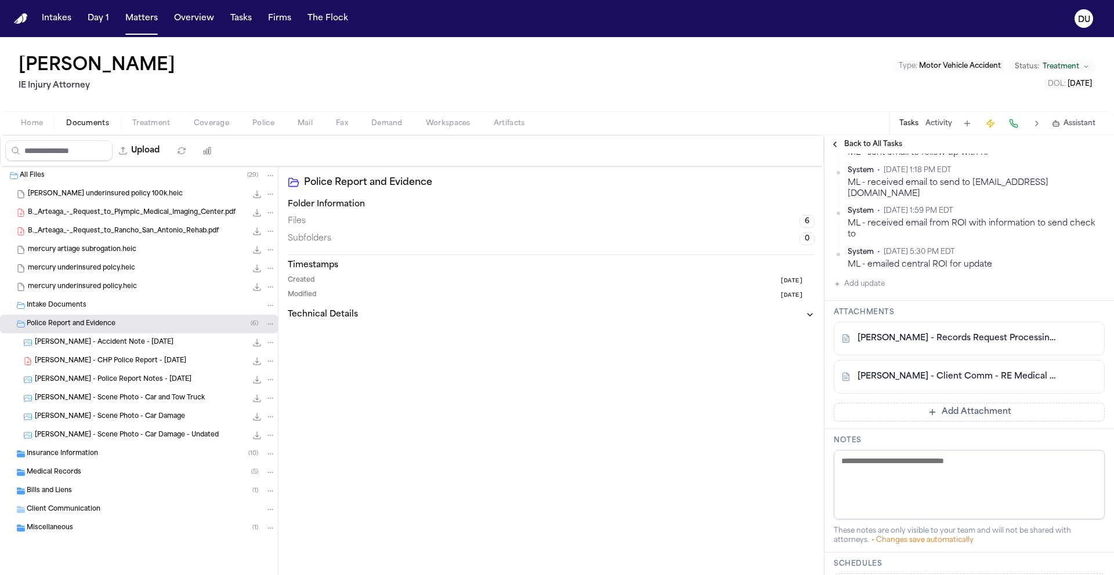
click at [990, 371] on link "[PERSON_NAME] - Client Comm - RE Medical Records Request - [DATE]" at bounding box center [957, 377] width 200 height 12
click at [904, 335] on div "[PERSON_NAME] - Records Request Processing Notice - [DATE]" at bounding box center [968, 339] width 271 height 34
click at [904, 333] on link "[PERSON_NAME] - Records Request Processing Notice - [DATE]" at bounding box center [957, 339] width 200 height 12
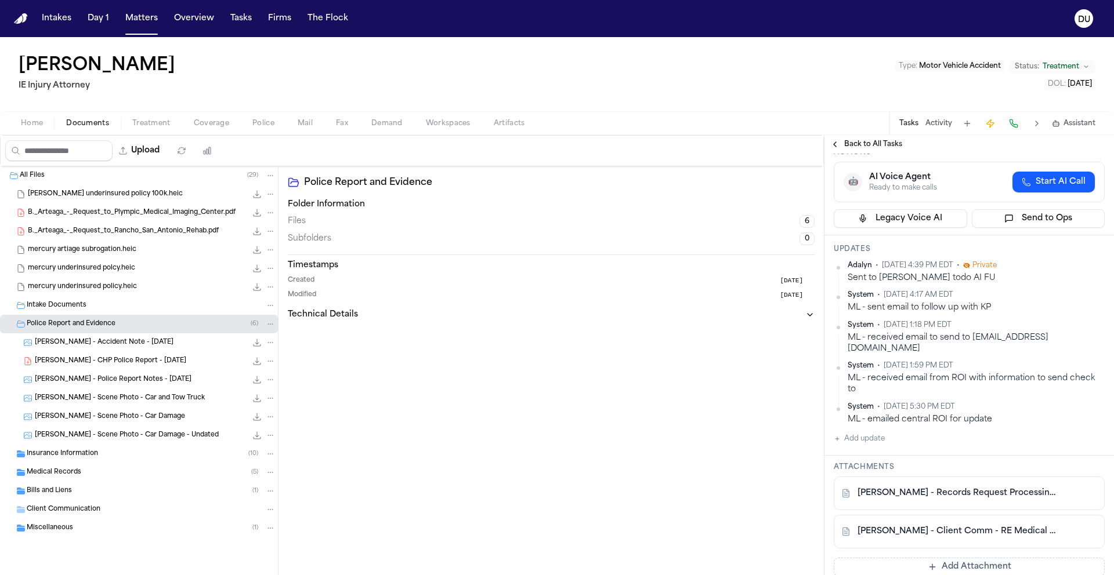
scroll to position [115, 0]
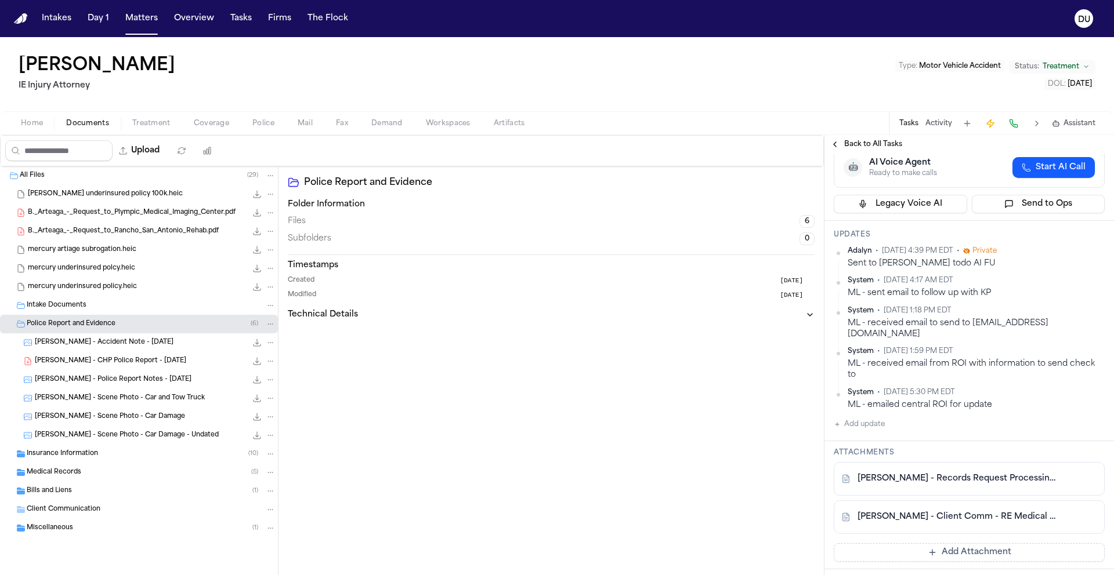
click at [865, 418] on button "Add update" at bounding box center [858, 425] width 51 height 14
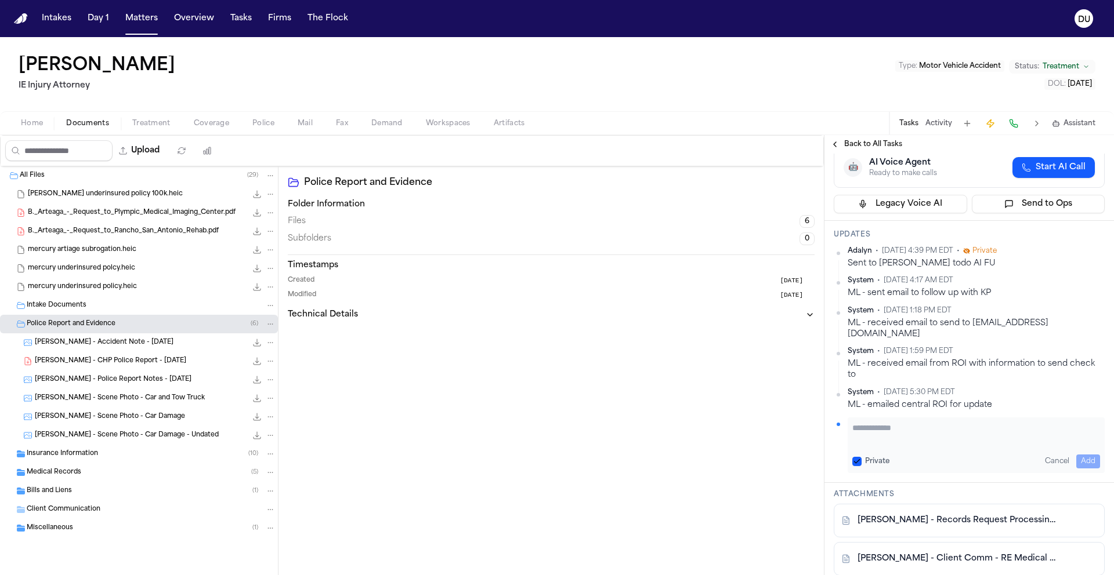
drag, startPoint x: 941, startPoint y: 429, endPoint x: 945, endPoint y: 422, distance: 7.3
click at [943, 426] on textarea "Add your update" at bounding box center [976, 433] width 248 height 23
paste textarea "**********"
type textarea "**********"
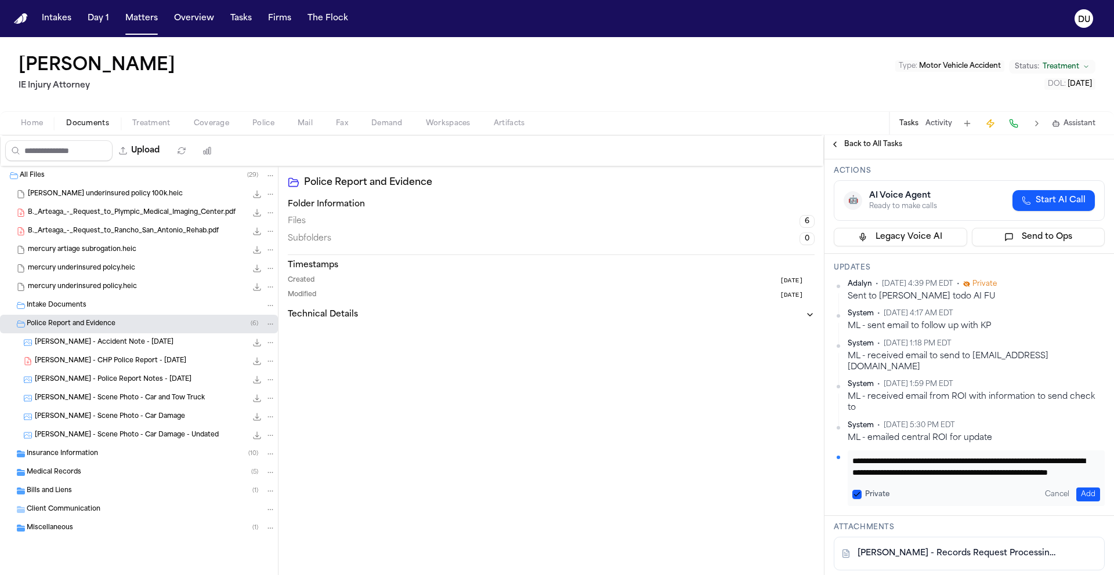
scroll to position [228, 0]
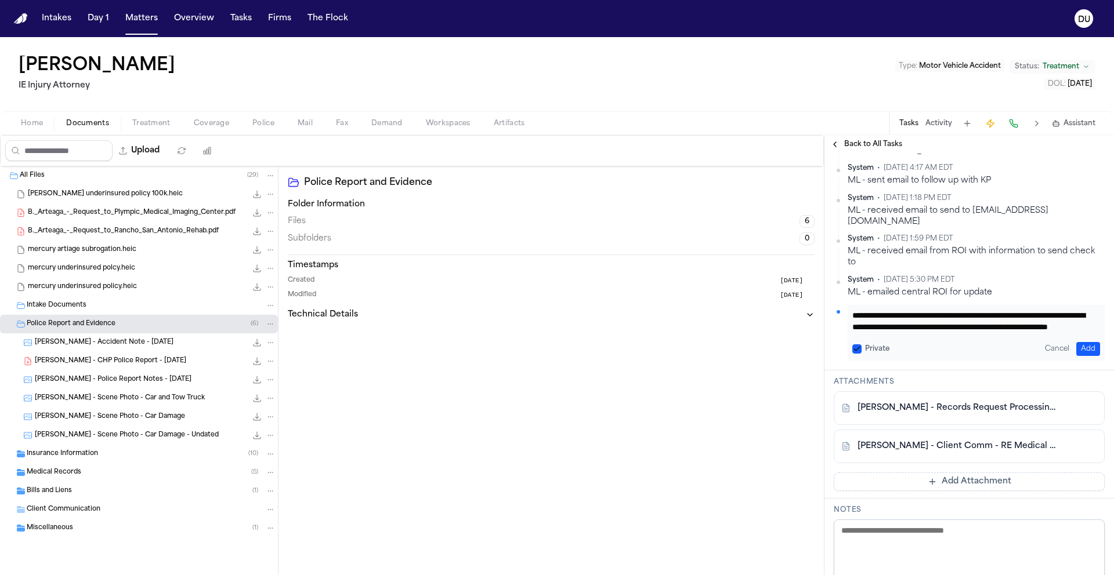
click at [870, 146] on span "Back to All Tasks" at bounding box center [873, 144] width 58 height 9
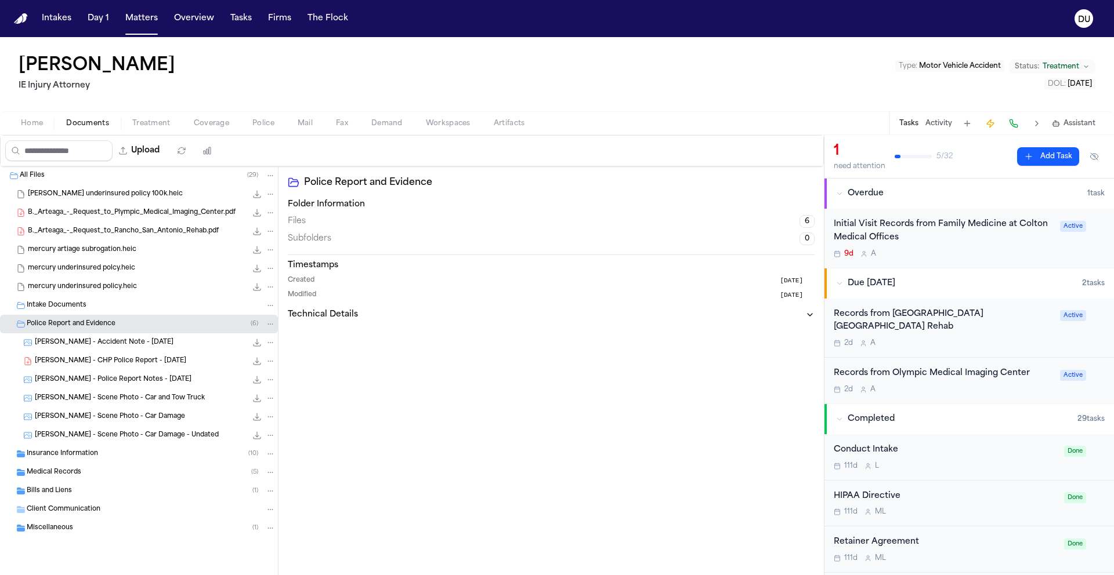
click at [70, 469] on span "Medical Records" at bounding box center [54, 473] width 55 height 10
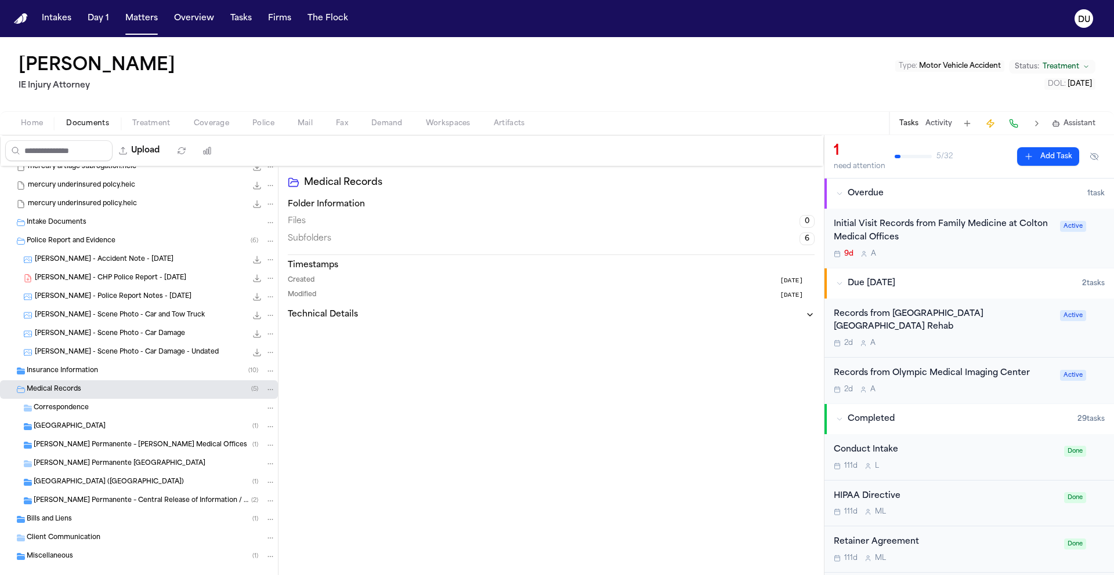
scroll to position [90, 0]
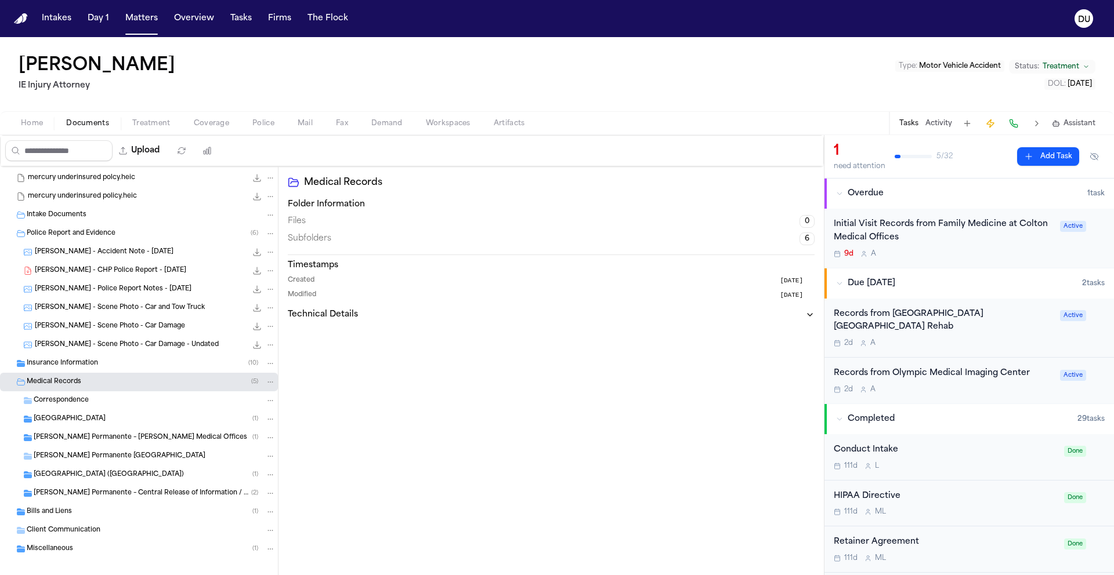
click at [166, 497] on span "[PERSON_NAME] Permanente – Central Release of Information / Health Information …" at bounding box center [143, 494] width 218 height 10
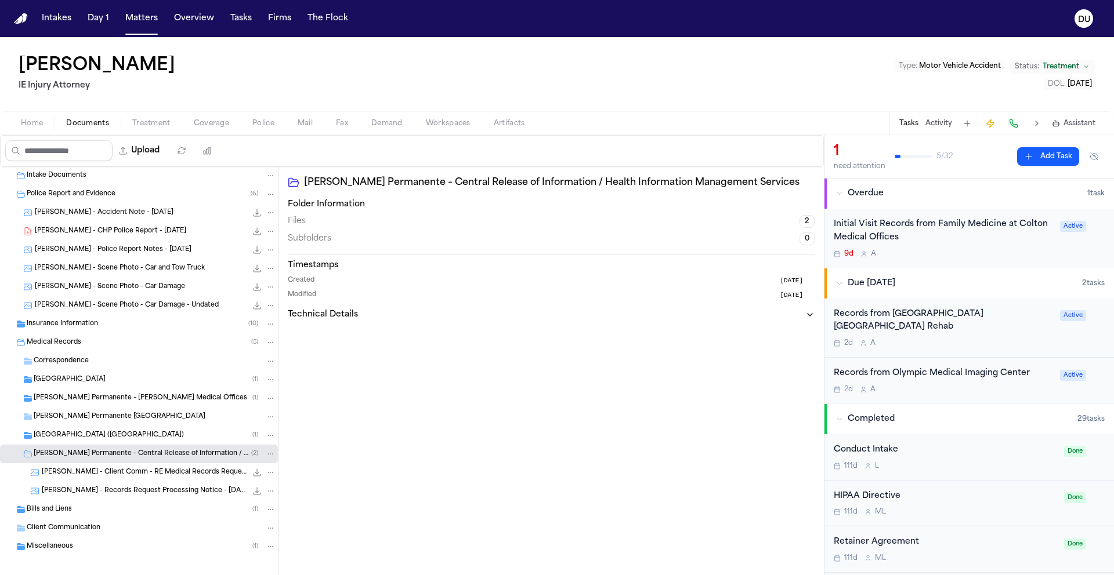
scroll to position [137, 0]
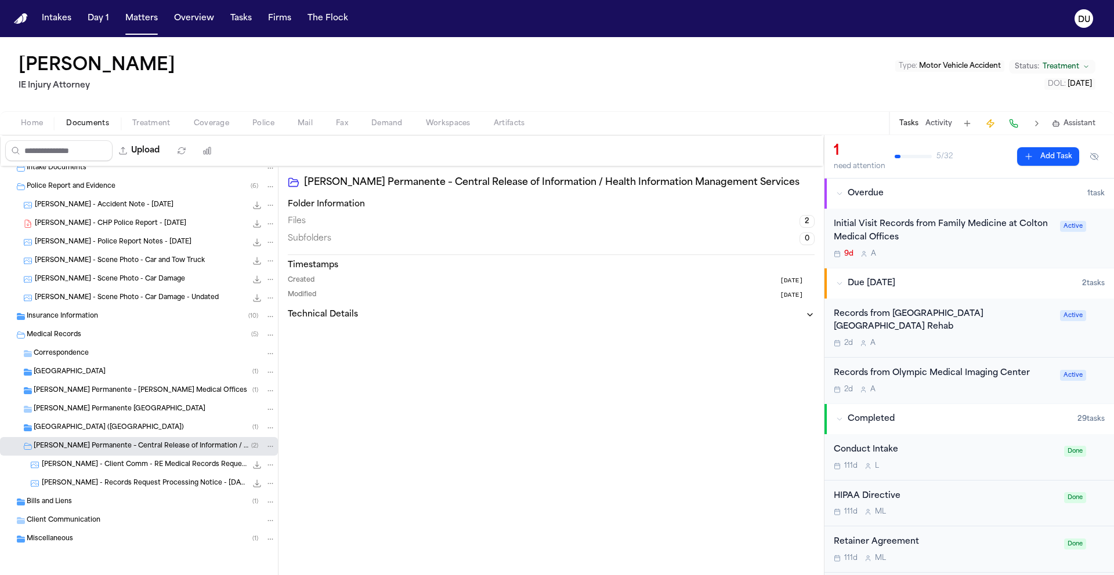
click at [156, 463] on span "[PERSON_NAME] - Client Comm - RE Medical Records Request - [DATE]" at bounding box center [144, 466] width 205 height 10
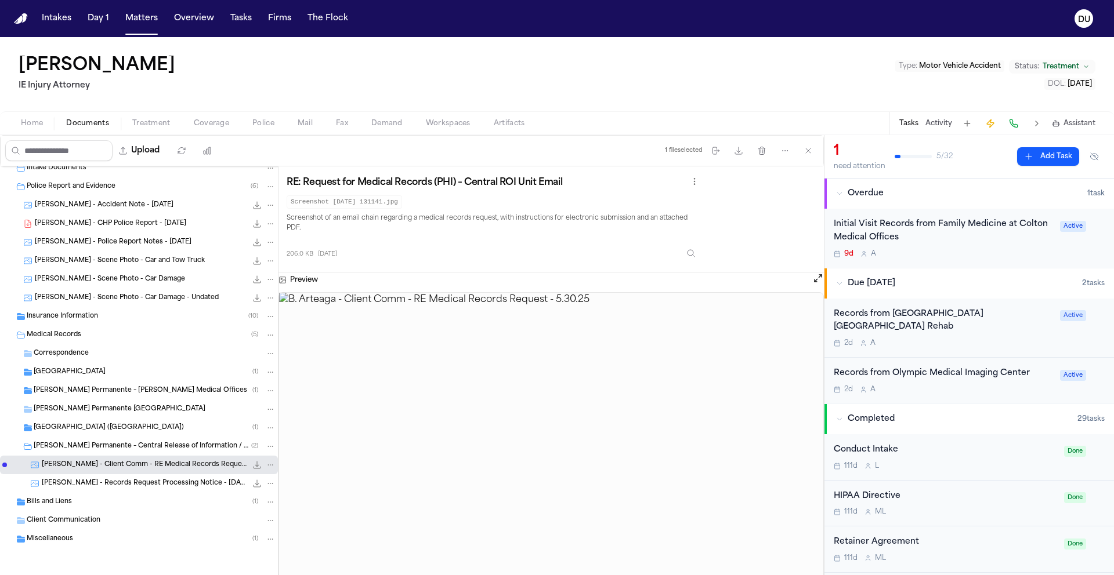
drag, startPoint x: 114, startPoint y: 484, endPoint x: 156, endPoint y: 480, distance: 42.5
click at [114, 484] on span "[PERSON_NAME] - Records Request Processing Notice - [DATE]" at bounding box center [144, 484] width 205 height 10
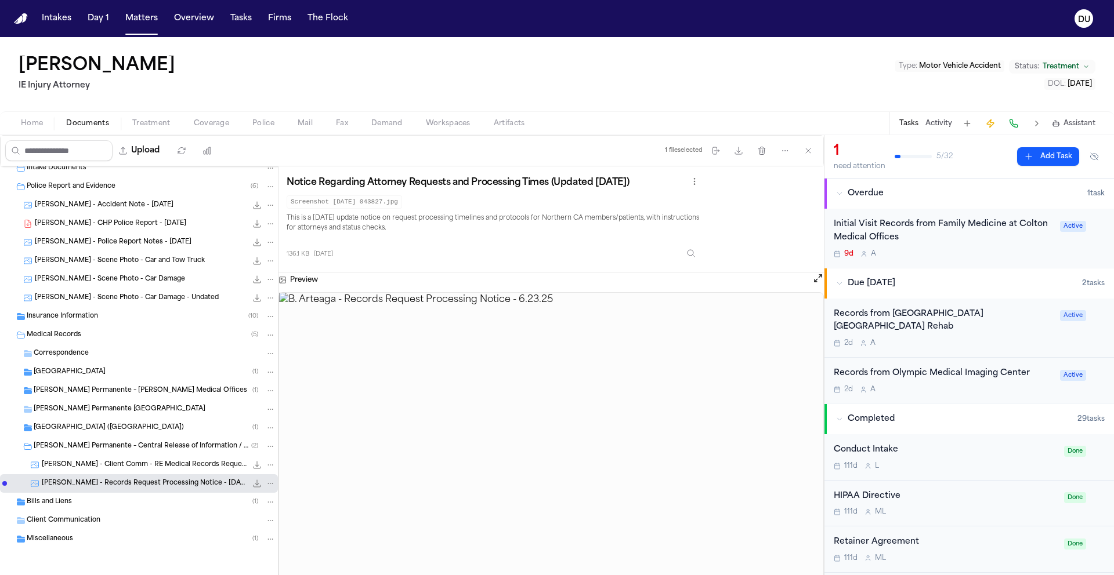
click at [140, 409] on span "[PERSON_NAME] Permanente [GEOGRAPHIC_DATA]" at bounding box center [120, 410] width 172 height 10
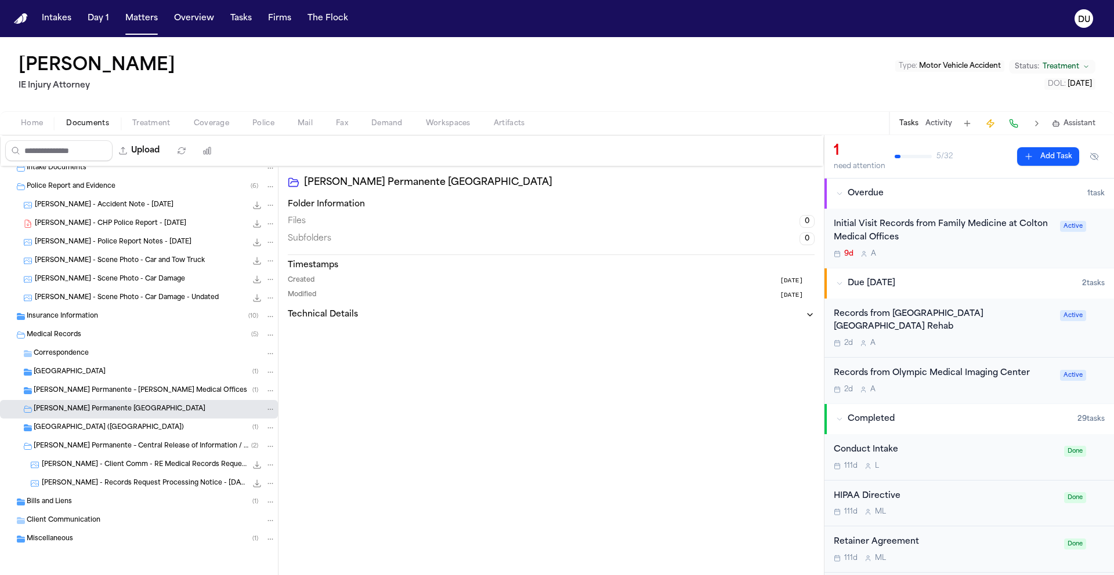
click at [165, 394] on span "[PERSON_NAME] Permanente – [PERSON_NAME] Medical Offices" at bounding box center [140, 391] width 213 height 10
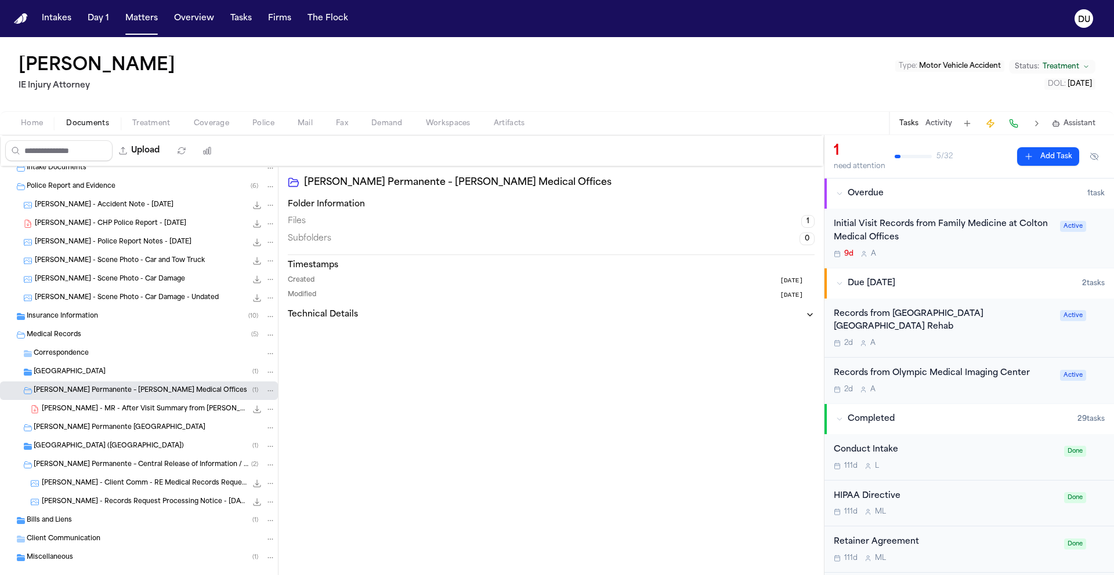
click at [160, 409] on span "[PERSON_NAME] - MR - After Visit Summary from [PERSON_NAME] Permanente - [DATE]" at bounding box center [144, 410] width 205 height 10
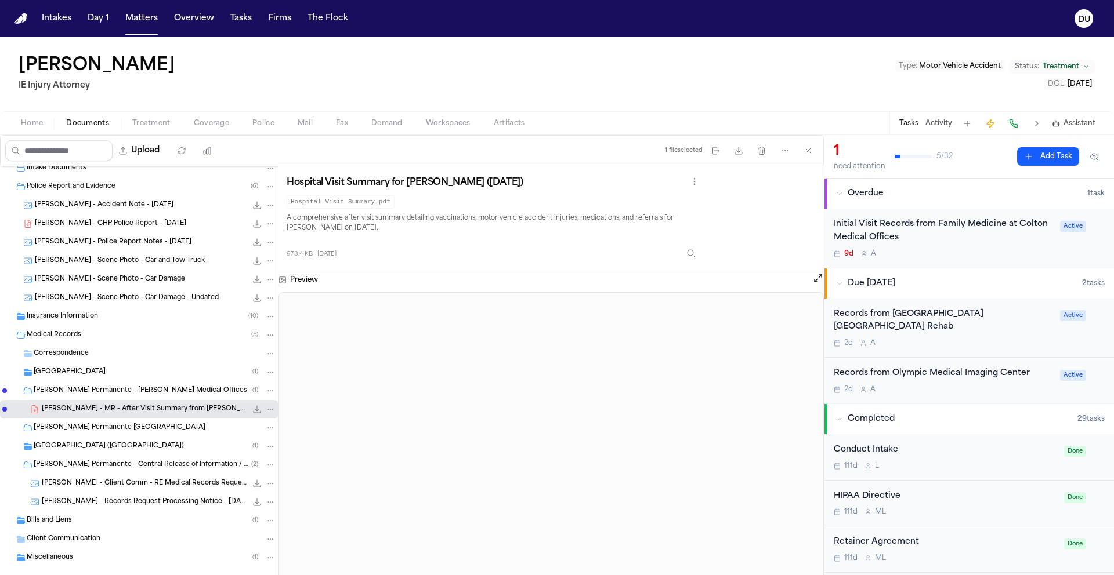
click at [103, 375] on span "[GEOGRAPHIC_DATA]" at bounding box center [70, 373] width 72 height 10
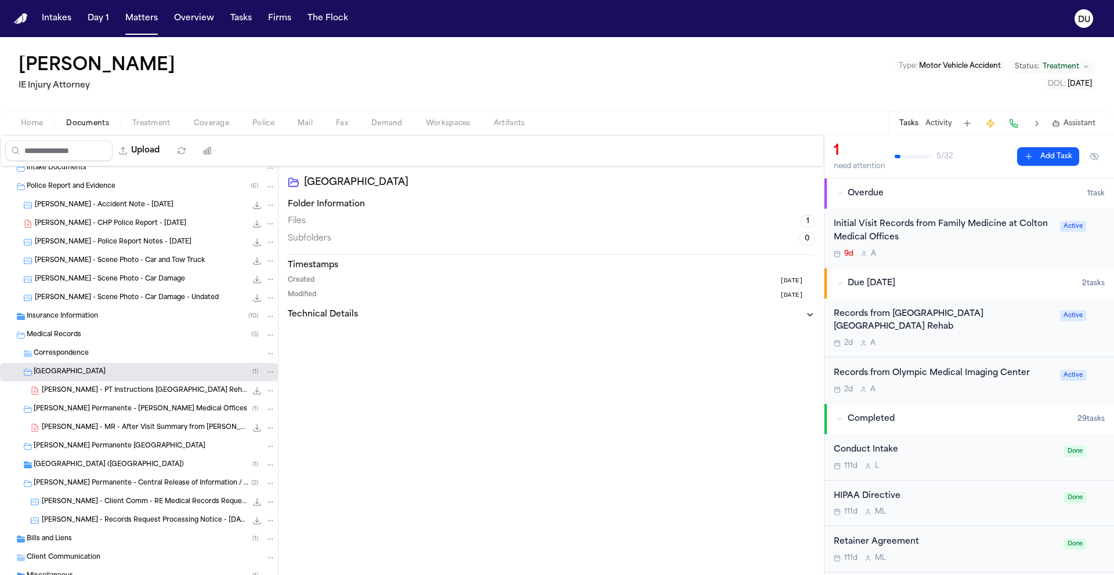
click at [889, 233] on div "Initial Visit Records from Family Medicine at Colton Medical Offices" at bounding box center [942, 231] width 219 height 27
